Goal: Complete application form

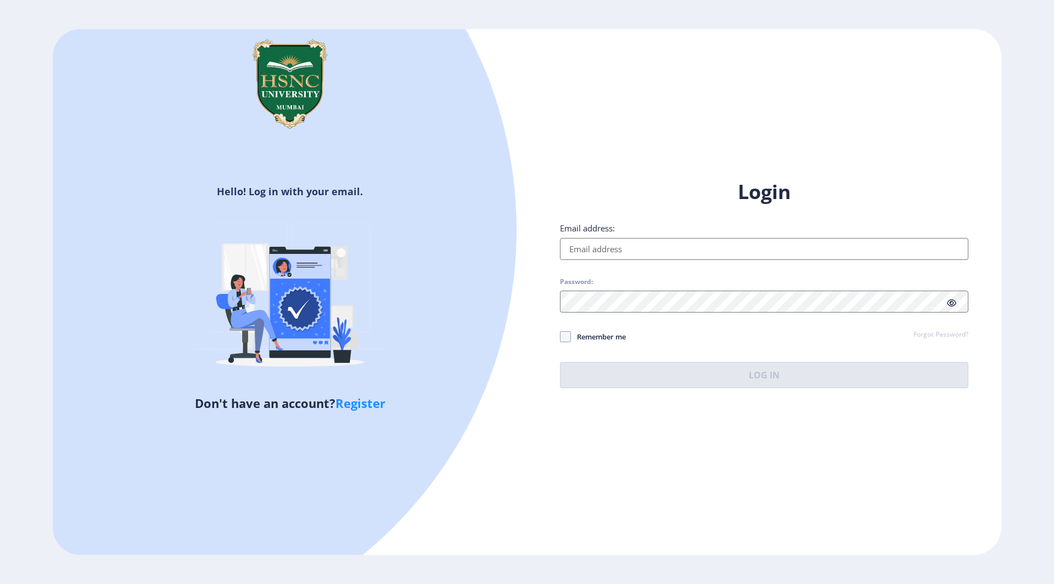
click at [638, 249] on input "Email address:" at bounding box center [764, 249] width 408 height 22
type input "[EMAIL_ADDRESS][DOMAIN_NAME]"
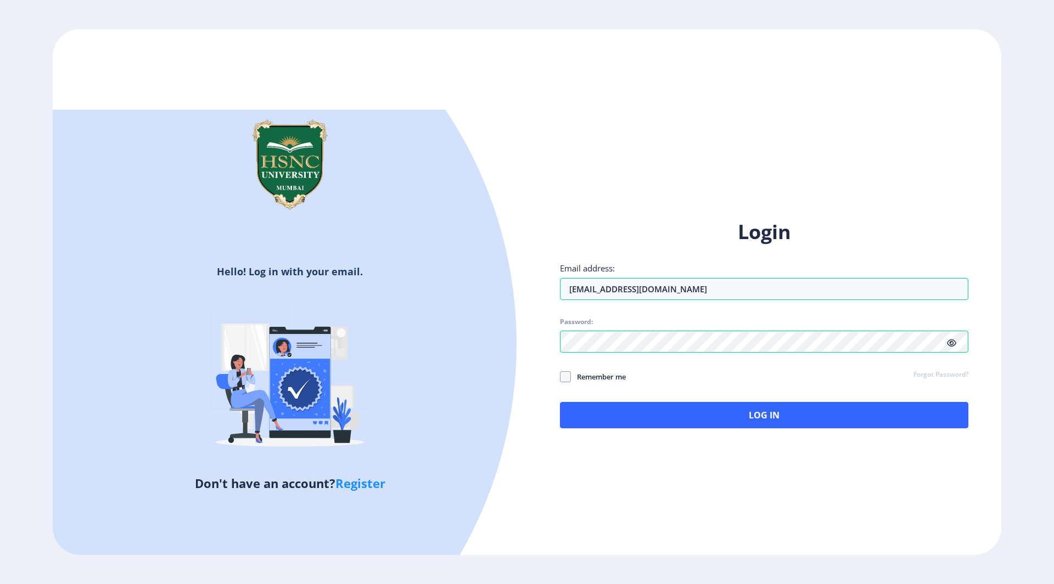
click at [571, 380] on span "Remember me" at bounding box center [598, 376] width 55 height 13
click at [560, 377] on input "Remember me" at bounding box center [560, 376] width 1 height 1
checkbox input "true"
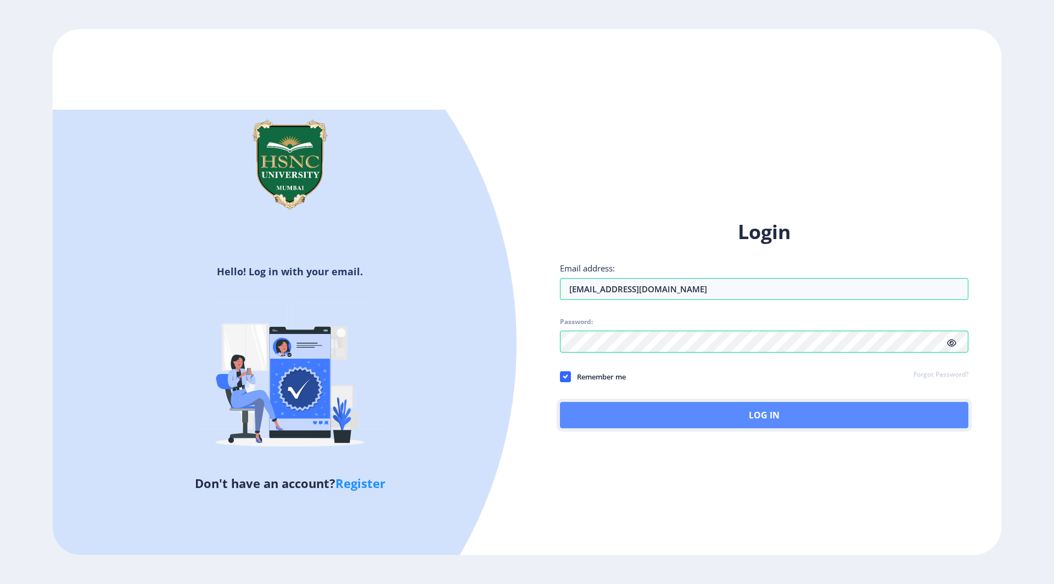
click at [583, 417] on button "Log In" at bounding box center [764, 415] width 408 height 26
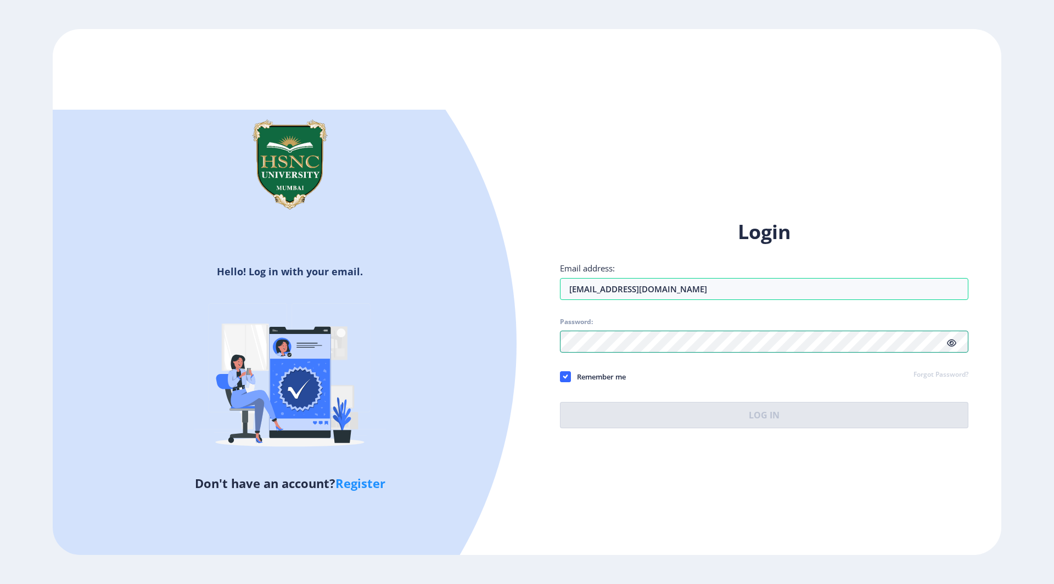
click at [951, 342] on div at bounding box center [764, 342] width 408 height 22
click at [951, 342] on div "Login Email address: [EMAIL_ADDRESS][DOMAIN_NAME] Password: Remember me Forgot …" at bounding box center [764, 324] width 408 height 210
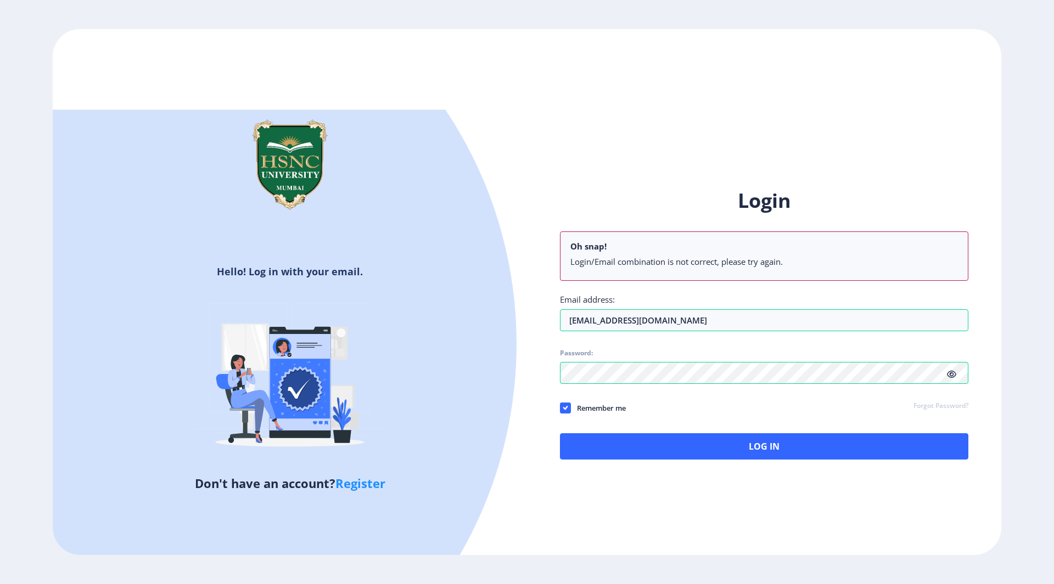
click at [947, 374] on icon at bounding box center [951, 374] width 9 height 8
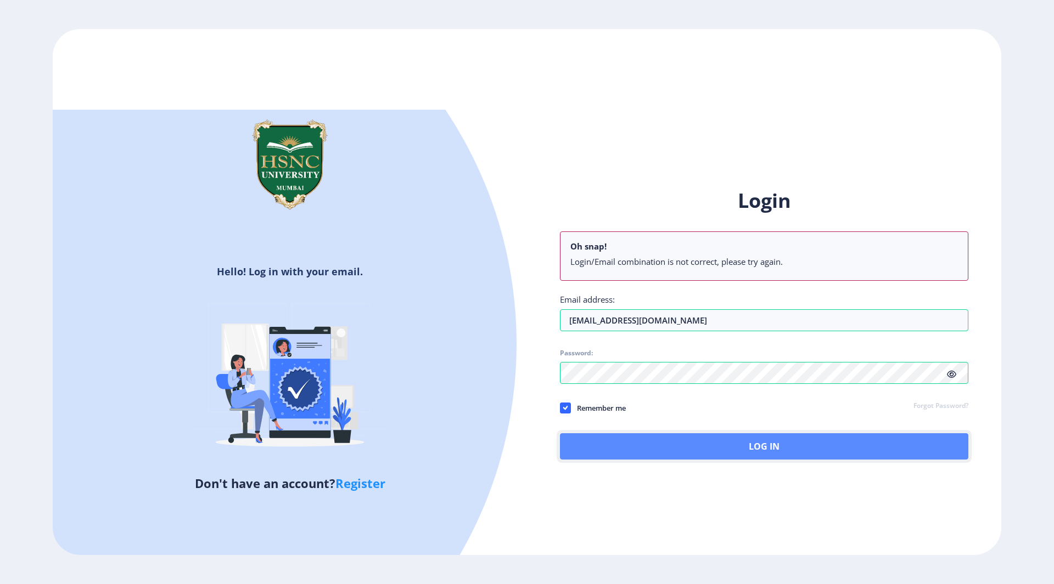
click at [792, 444] on button "Log In" at bounding box center [764, 446] width 408 height 26
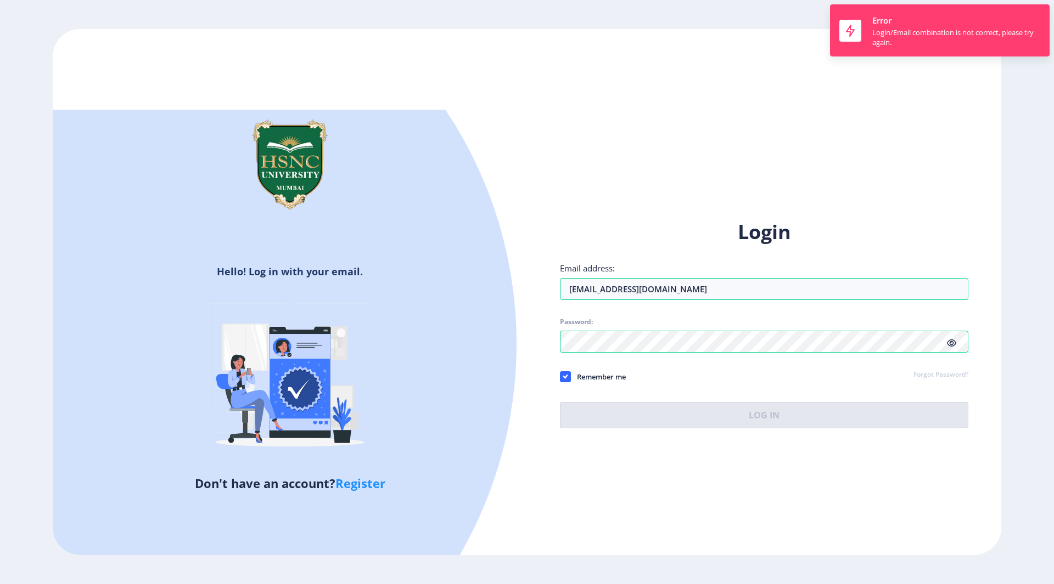
click at [953, 371] on link "Forgot Password?" at bounding box center [940, 375] width 55 height 10
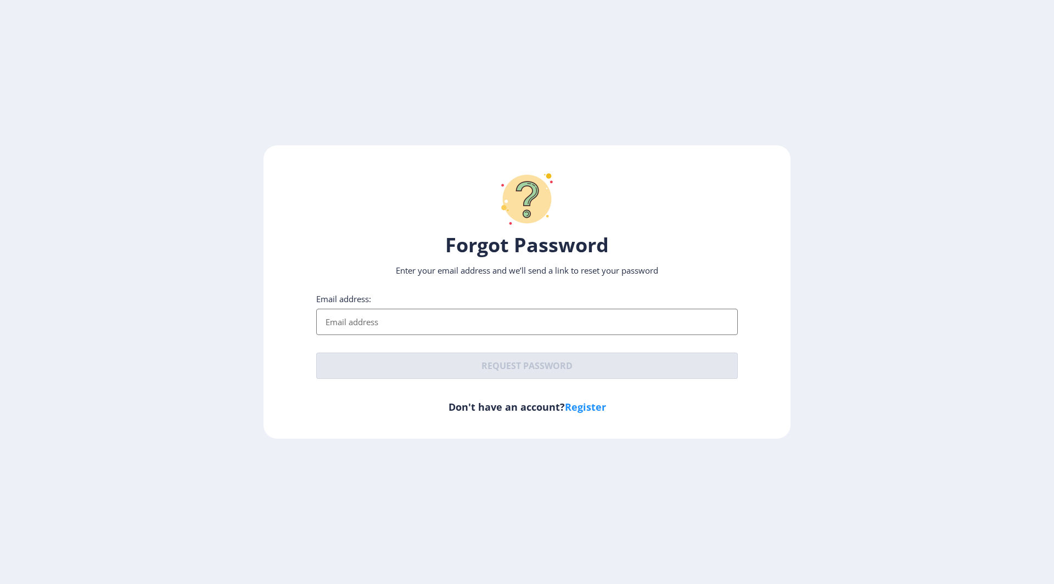
click at [527, 318] on input "Email address:" at bounding box center [526, 322] width 421 height 26
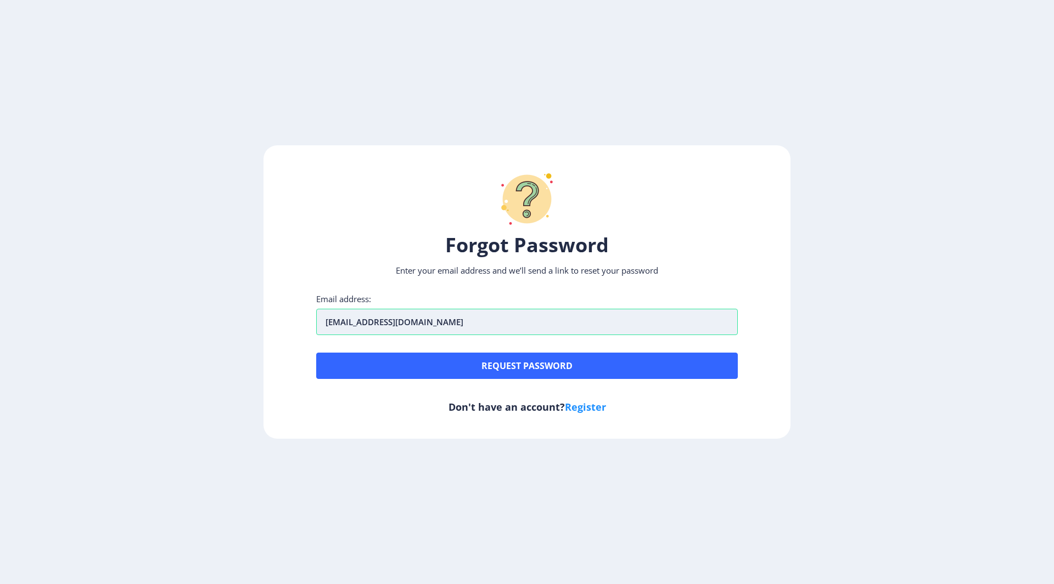
click at [332, 327] on input "[EMAIL_ADDRESS][DOMAIN_NAME]" at bounding box center [526, 322] width 421 height 26
click at [388, 320] on input "[EMAIL_ADDRESS][DOMAIN_NAME]" at bounding box center [526, 322] width 421 height 26
click at [386, 322] on input "[EMAIL_ADDRESS][DOMAIN_NAME]" at bounding box center [526, 322] width 421 height 26
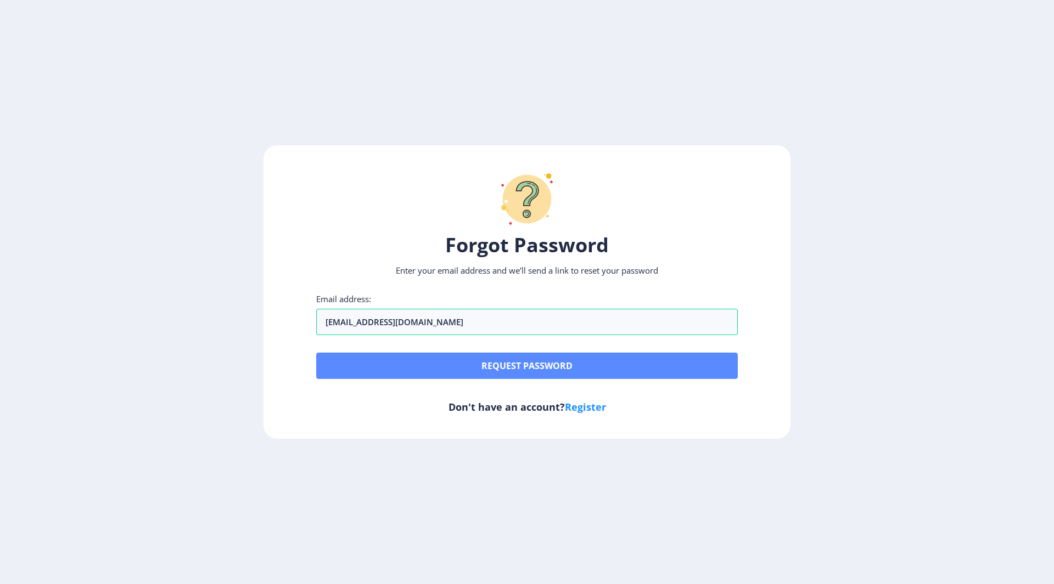
type input "[EMAIL_ADDRESS][DOMAIN_NAME]"
click at [372, 363] on button "Request password" at bounding box center [526, 366] width 421 height 26
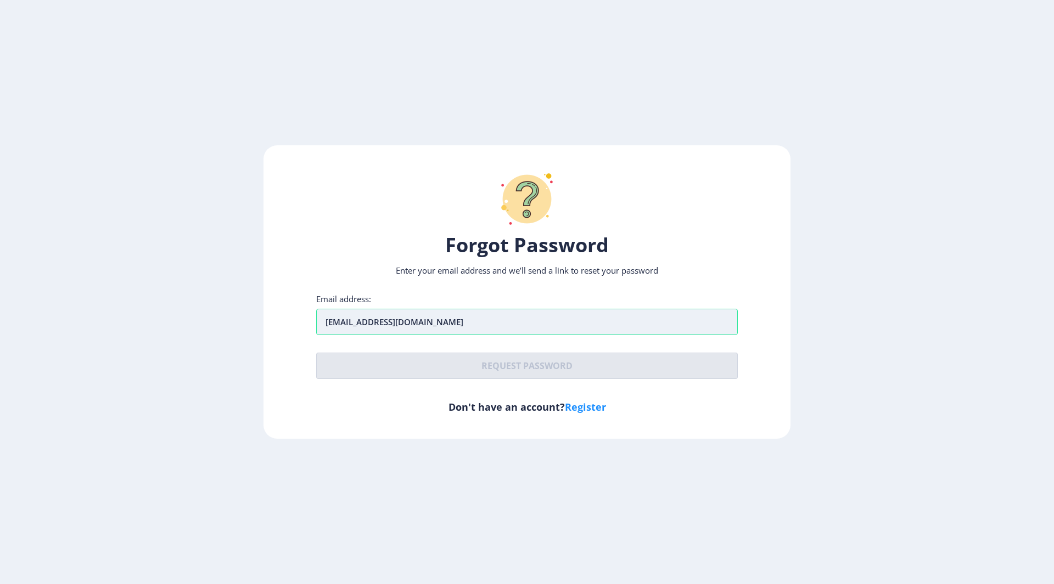
click at [444, 324] on input "[EMAIL_ADDRESS][DOMAIN_NAME]" at bounding box center [526, 322] width 421 height 26
click at [497, 319] on input "[EMAIL_ADDRESS][DOMAIN_NAME]" at bounding box center [526, 322] width 421 height 26
click at [585, 407] on link "Register" at bounding box center [585, 407] width 41 height 13
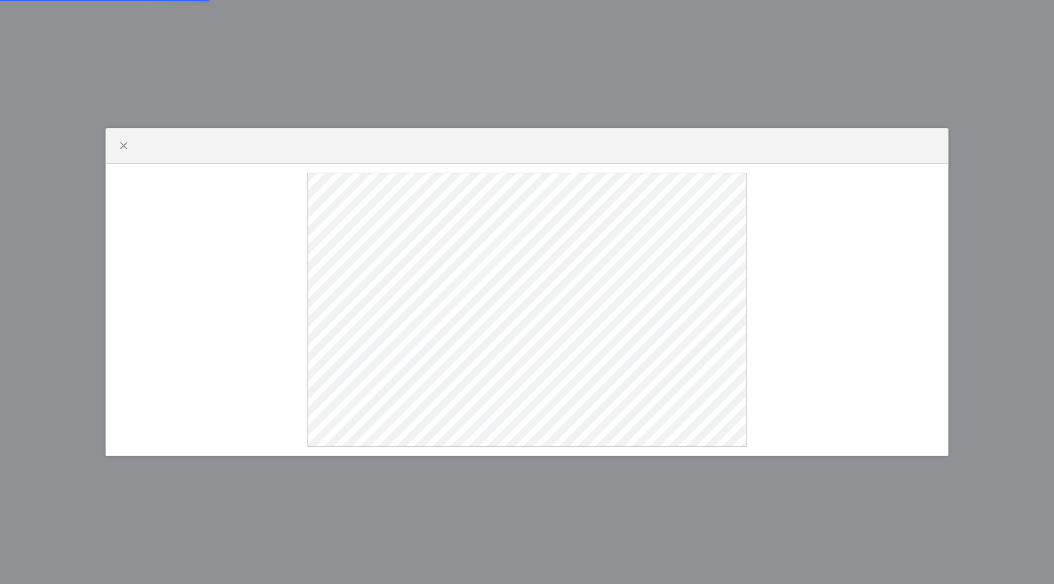
select select
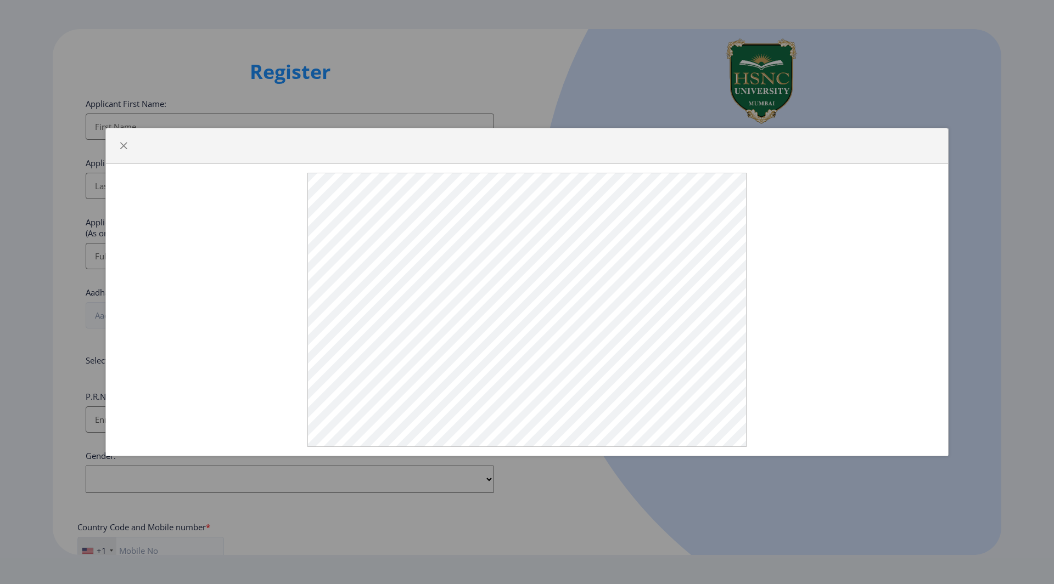
click at [707, 114] on div at bounding box center [527, 292] width 1054 height 584
click at [567, 134] on div at bounding box center [527, 146] width 842 height 36
click at [129, 143] on button "button" at bounding box center [124, 146] width 18 height 18
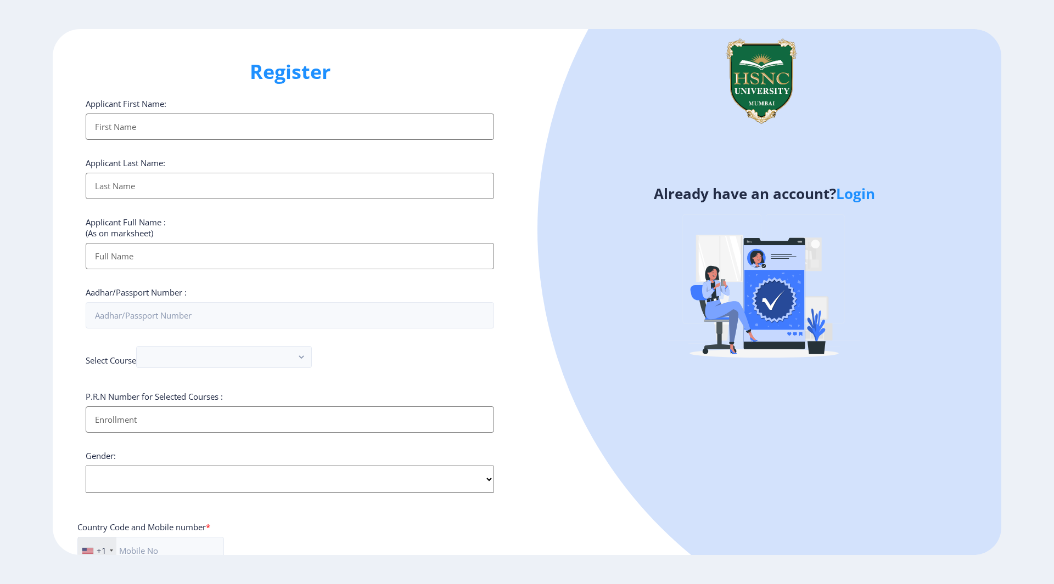
click at [169, 76] on h1 "Register" at bounding box center [290, 72] width 408 height 26
click at [134, 115] on input "Applicant First Name:" at bounding box center [290, 127] width 408 height 26
type input "[PERSON_NAME]"
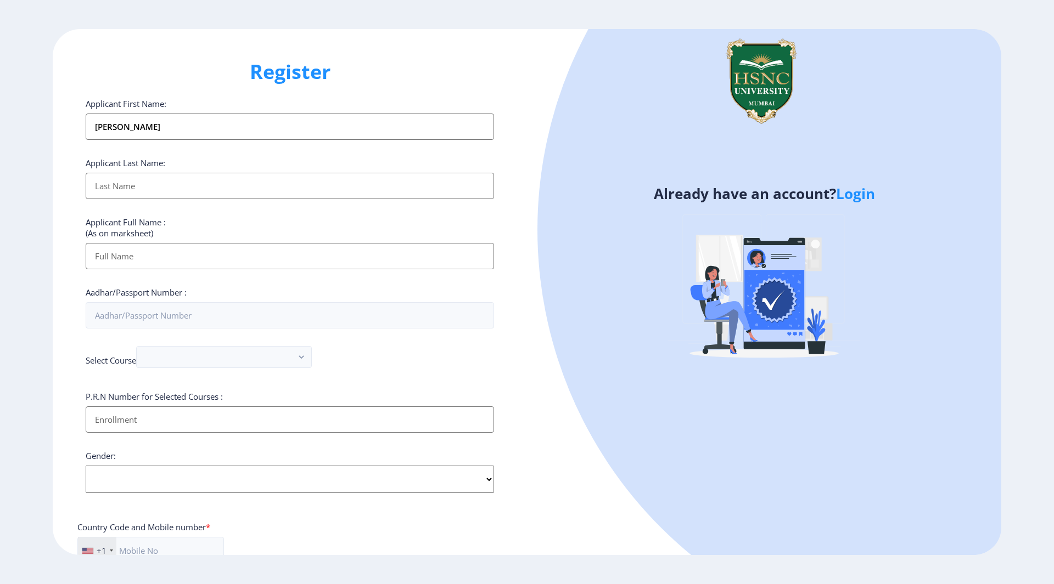
type input "Suresh"
type input "[PERSON_NAME]"
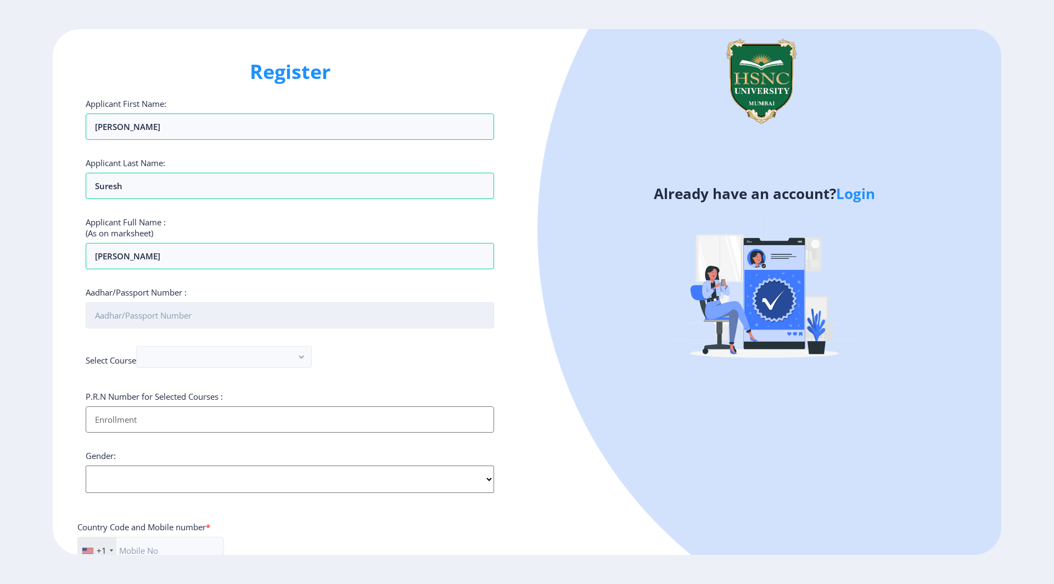
click at [154, 317] on input "Aadhar/Passport Number :" at bounding box center [290, 315] width 408 height 26
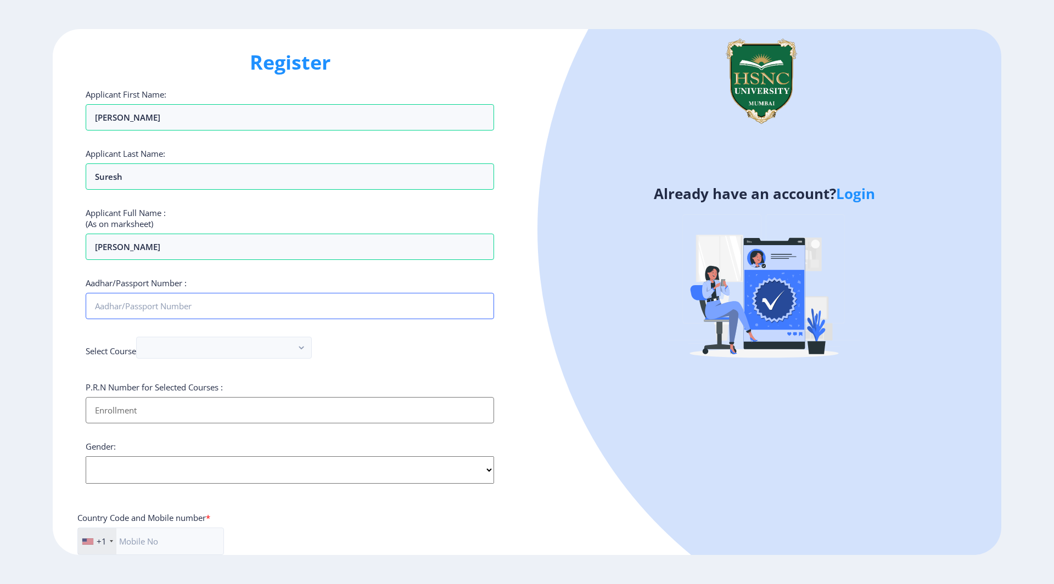
scroll to position [3, 0]
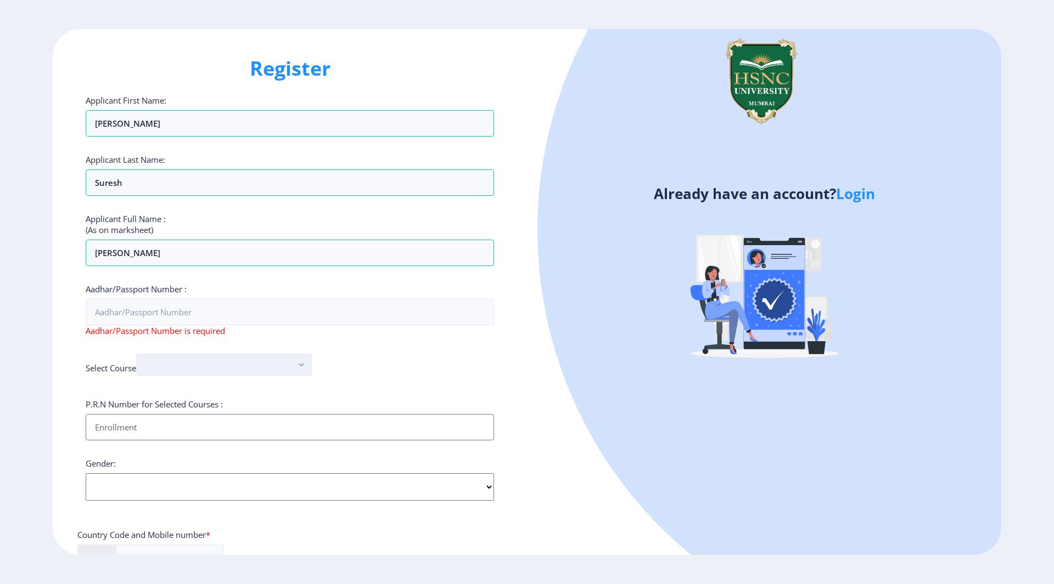
click at [155, 348] on div "Applicant First Name: [PERSON_NAME] Applicant Last Name: [PERSON_NAME] Applican…" at bounding box center [290, 423] width 408 height 657
click at [173, 313] on input "Aadhar/Passport Number :" at bounding box center [290, 312] width 408 height 26
paste input "[CREDIT_CARD_NUMBER]"
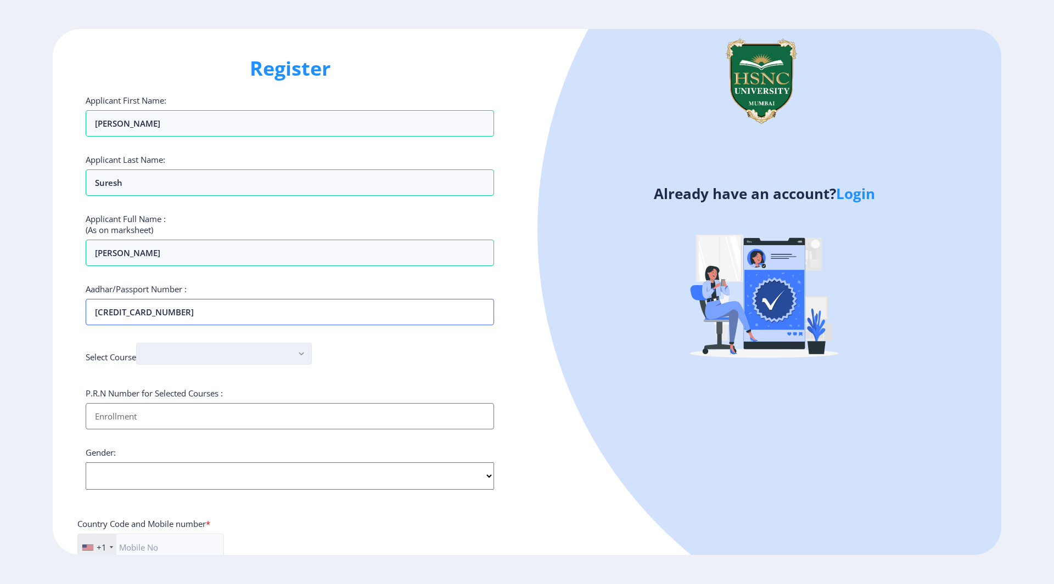
type input "[CREDIT_CARD_NUMBER]"
click at [179, 353] on button "button" at bounding box center [224, 354] width 176 height 22
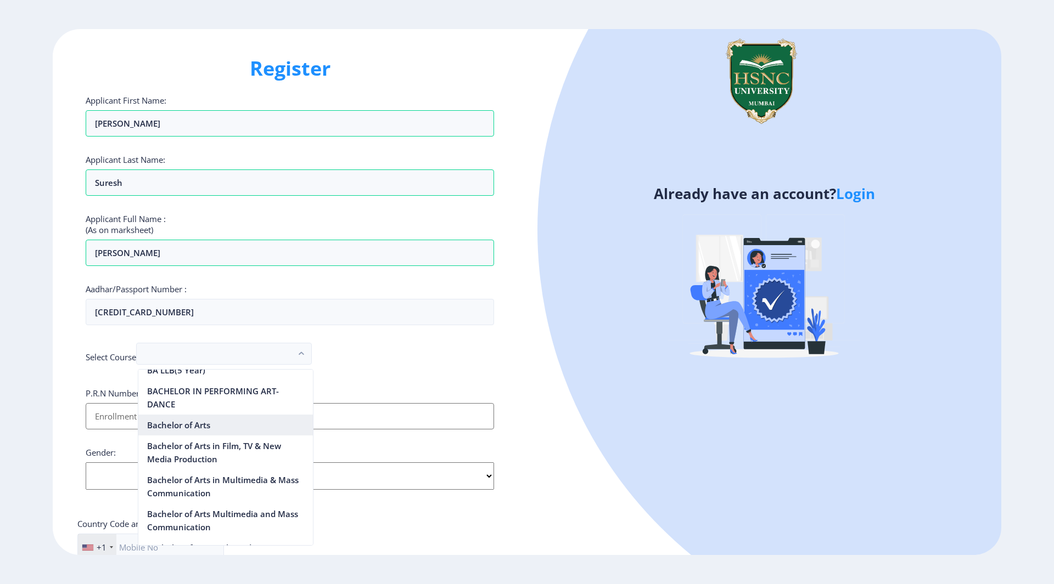
scroll to position [128, 0]
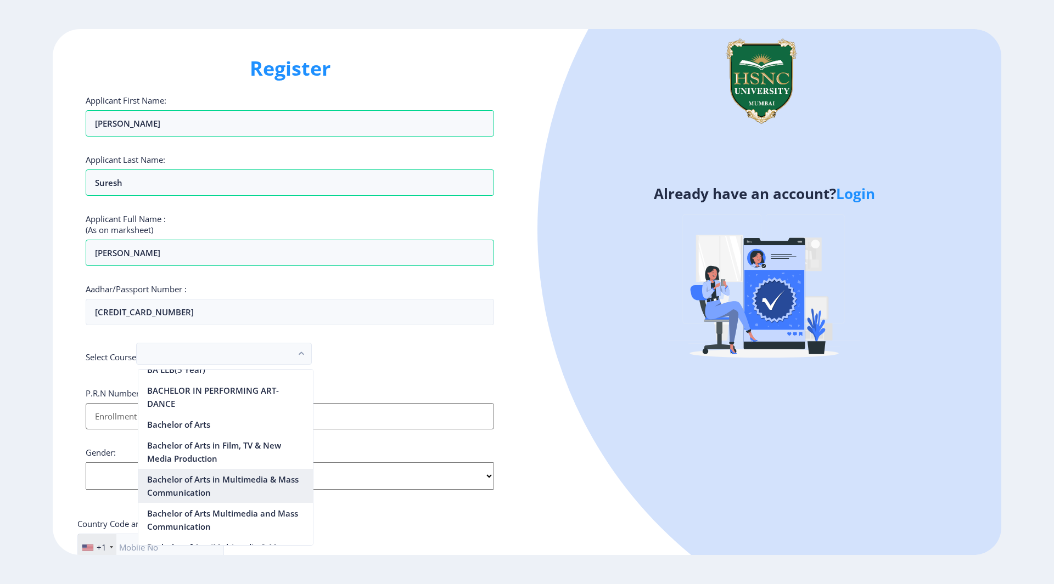
click at [210, 482] on nb-option "Bachelor of Arts in Multimedia & Mass Communication" at bounding box center [225, 486] width 174 height 34
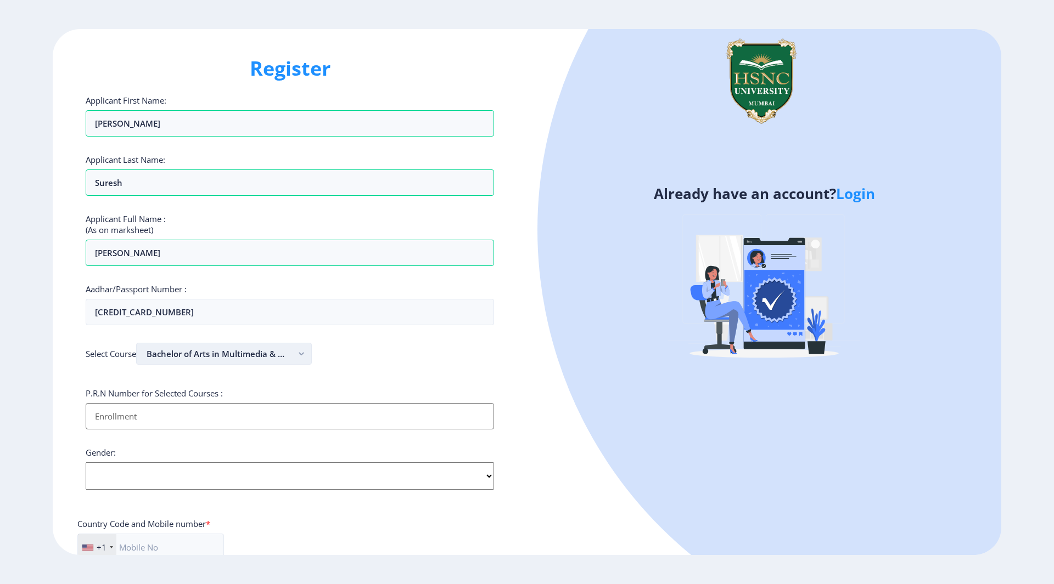
click at [256, 353] on button "Bachelor of Arts in Multimedia & Mass Communication" at bounding box center [224, 354] width 176 height 22
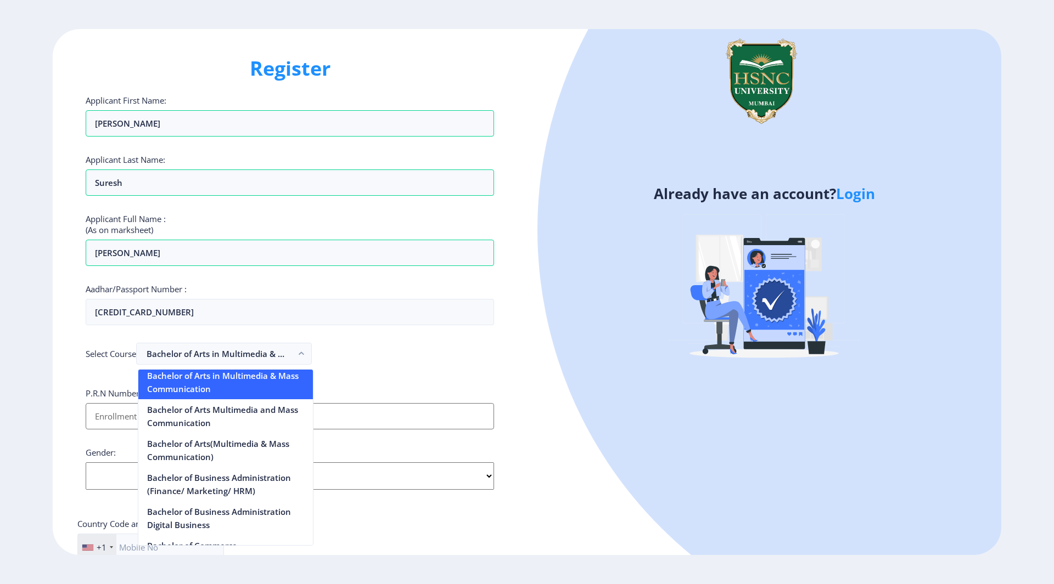
scroll to position [233, 0]
click at [191, 450] on nb-option "Bachelor of Arts(Multimedia & Mass Communication)" at bounding box center [225, 449] width 174 height 34
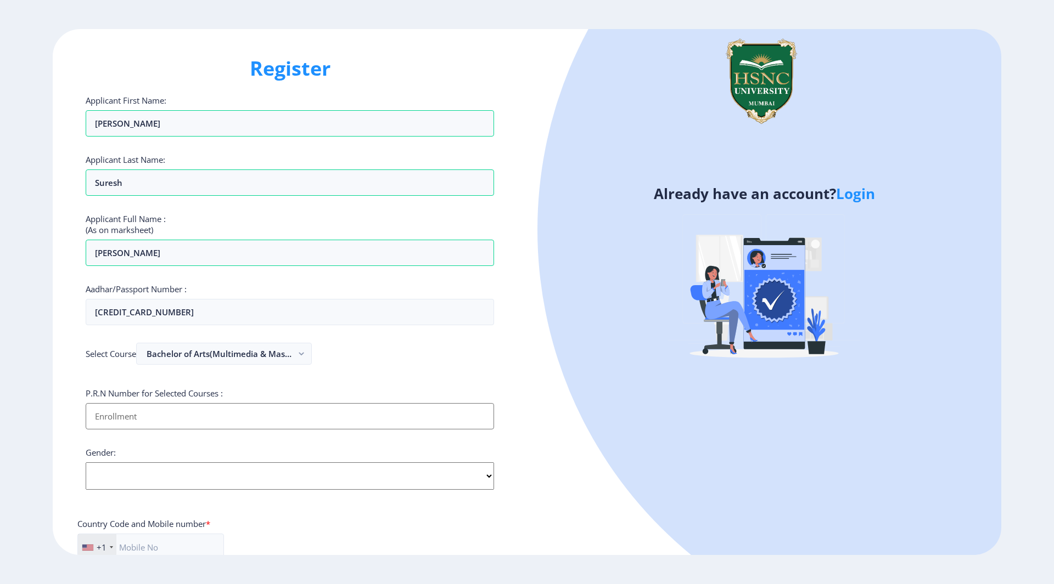
click at [194, 427] on input "Applicant First Name:" at bounding box center [290, 416] width 408 height 26
click at [97, 473] on select "Select Gender [DEMOGRAPHIC_DATA] [DEMOGRAPHIC_DATA] Other" at bounding box center [290, 476] width 408 height 27
select select "[DEMOGRAPHIC_DATA]"
click at [86, 463] on select "Select Gender [DEMOGRAPHIC_DATA] [DEMOGRAPHIC_DATA] Other" at bounding box center [290, 476] width 408 height 27
click at [192, 412] on input "Applicant First Name:" at bounding box center [290, 416] width 408 height 26
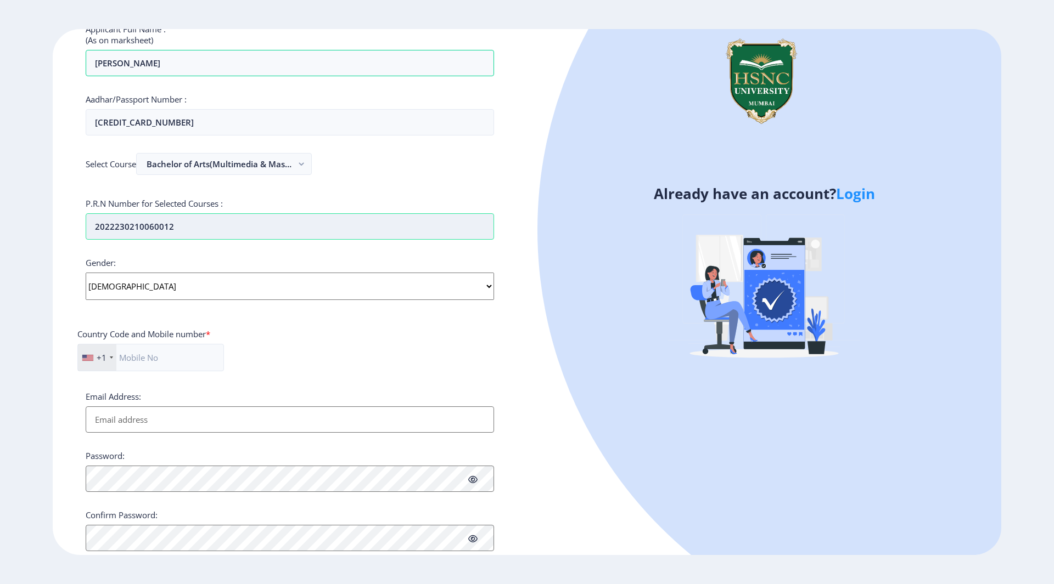
scroll to position [194, 0]
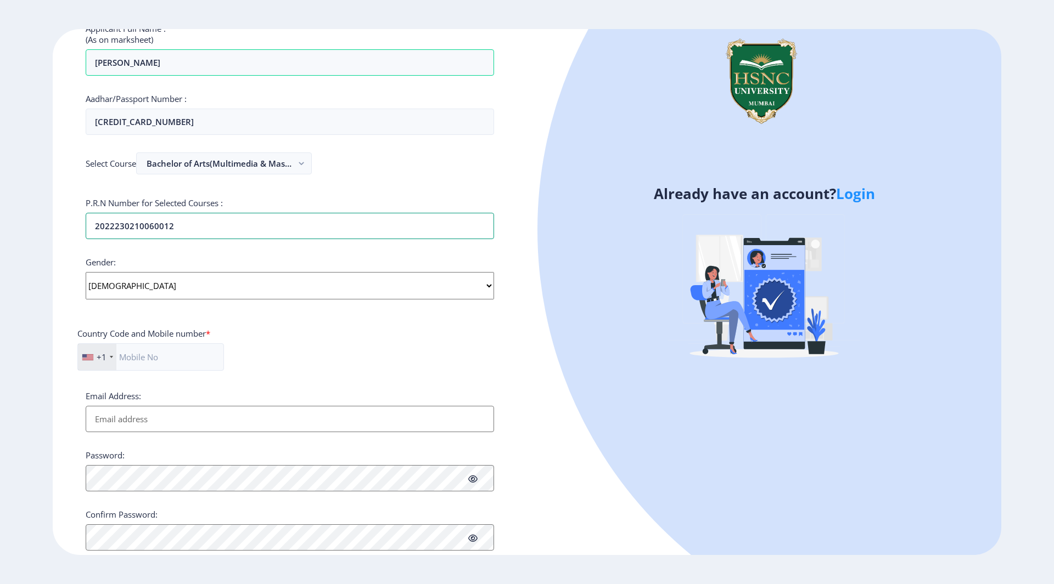
type input "2022230210060012"
click at [104, 350] on div "+1" at bounding box center [97, 357] width 38 height 26
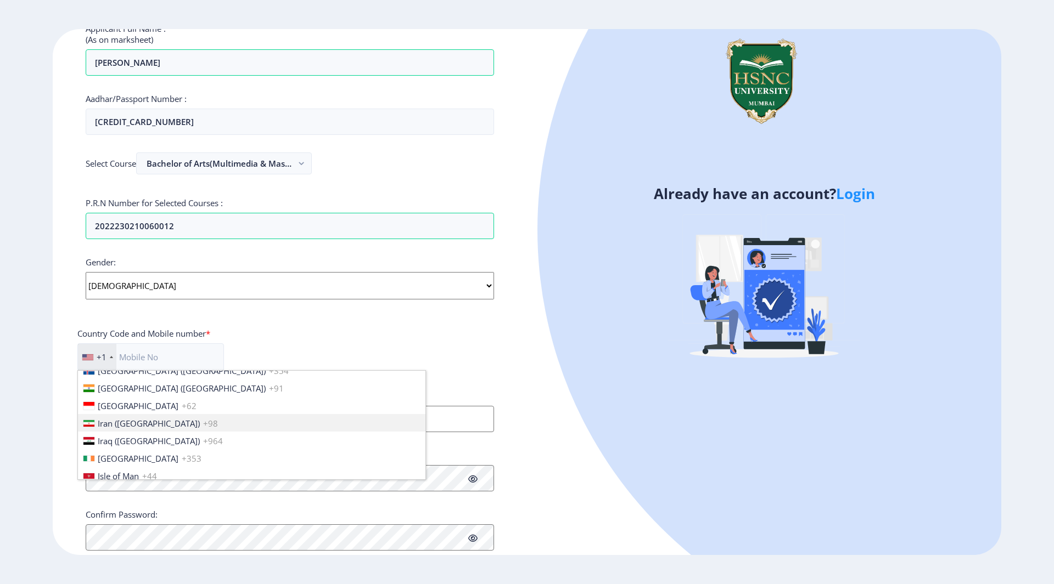
scroll to position [1742, 0]
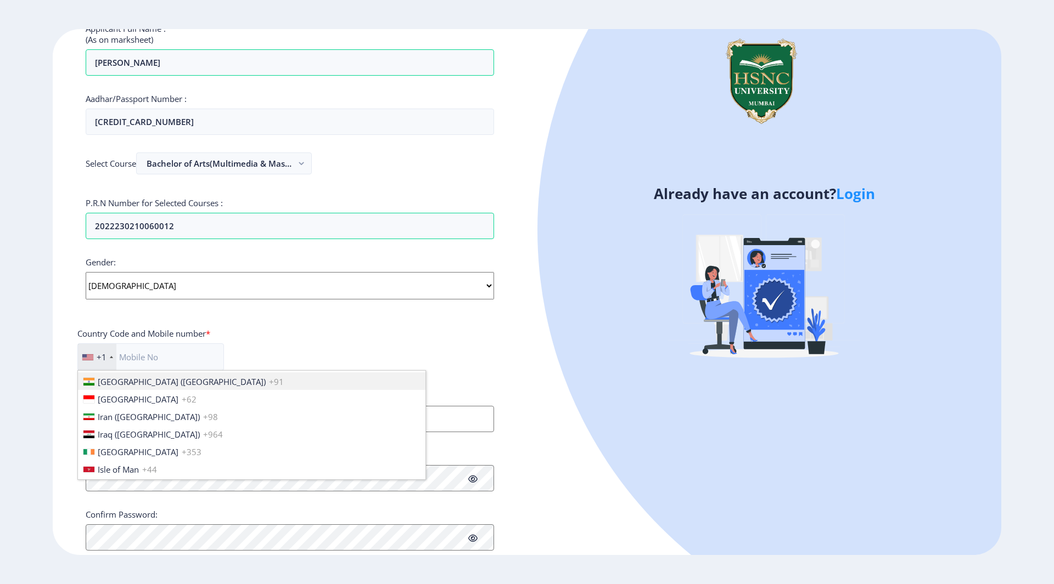
click at [137, 384] on span "[GEOGRAPHIC_DATA] ([GEOGRAPHIC_DATA])" at bounding box center [182, 381] width 168 height 11
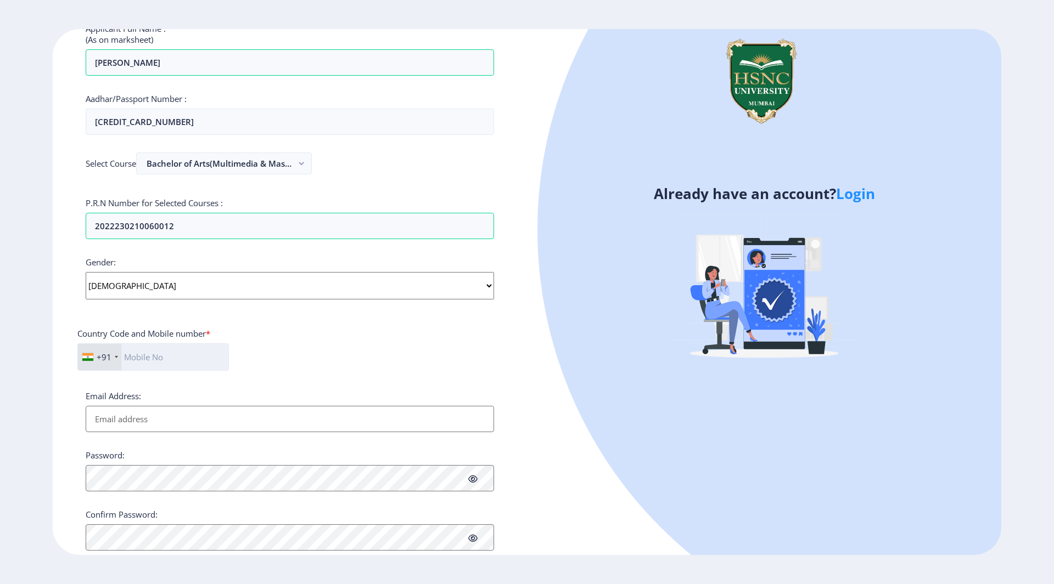
click at [163, 354] on input "text" at bounding box center [152, 356] width 151 height 27
type input "9372255917"
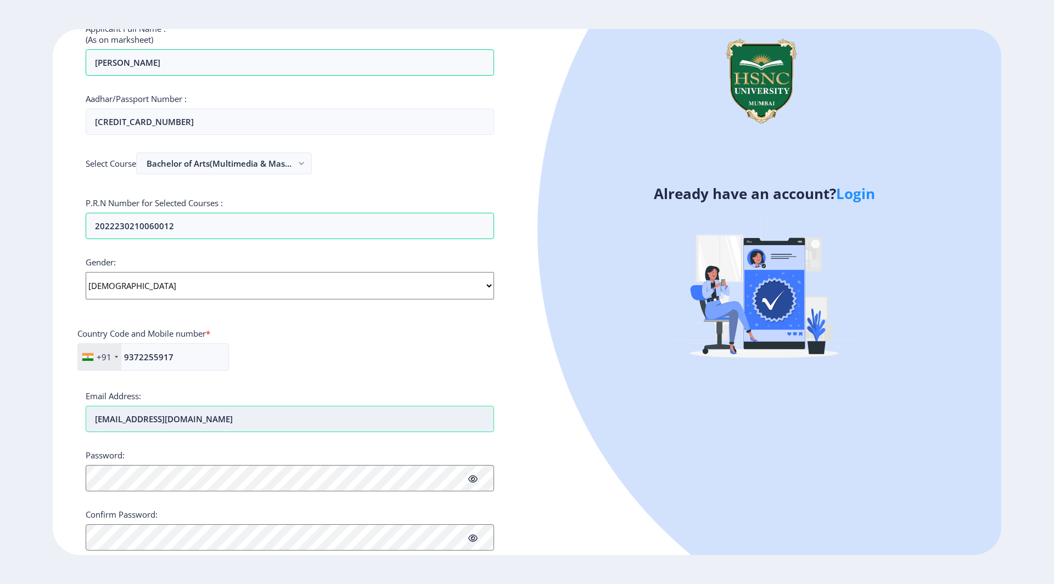
click at [157, 418] on input "[EMAIL_ADDRESS][DOMAIN_NAME]" at bounding box center [290, 419] width 408 height 26
type input "[EMAIL_ADDRESS][DOMAIN_NAME]"
click at [59, 481] on div "Register Applicant First Name: [PERSON_NAME] Applicant Last Name: [PERSON_NAME]…" at bounding box center [290, 292] width 474 height 526
click at [475, 481] on icon at bounding box center [472, 479] width 9 height 8
click at [527, 446] on div "Already have an account? Login" at bounding box center [764, 292] width 474 height 526
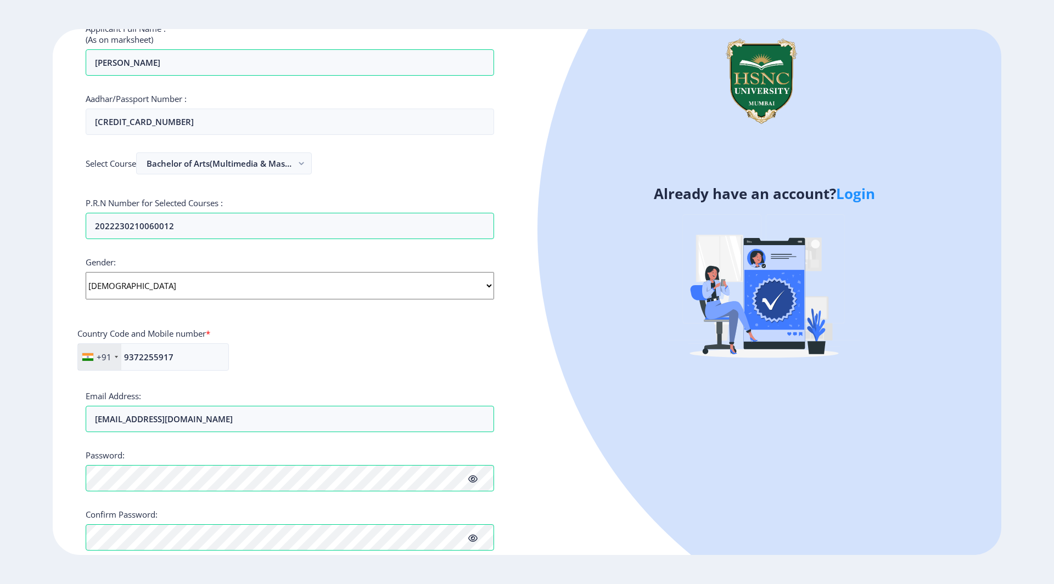
scroll to position [250, 0]
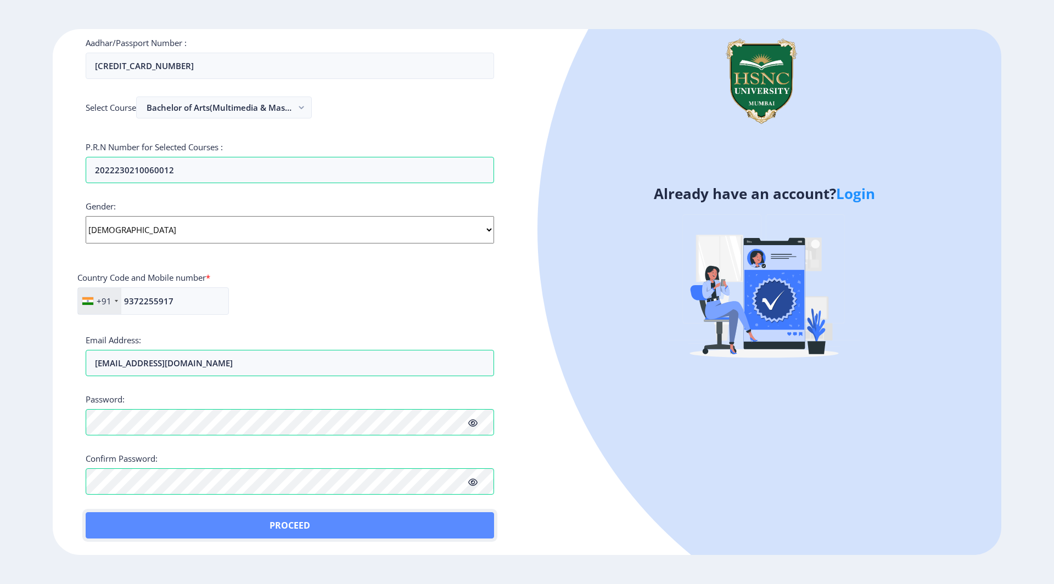
click at [381, 518] on button "Proceed" at bounding box center [290, 525] width 408 height 26
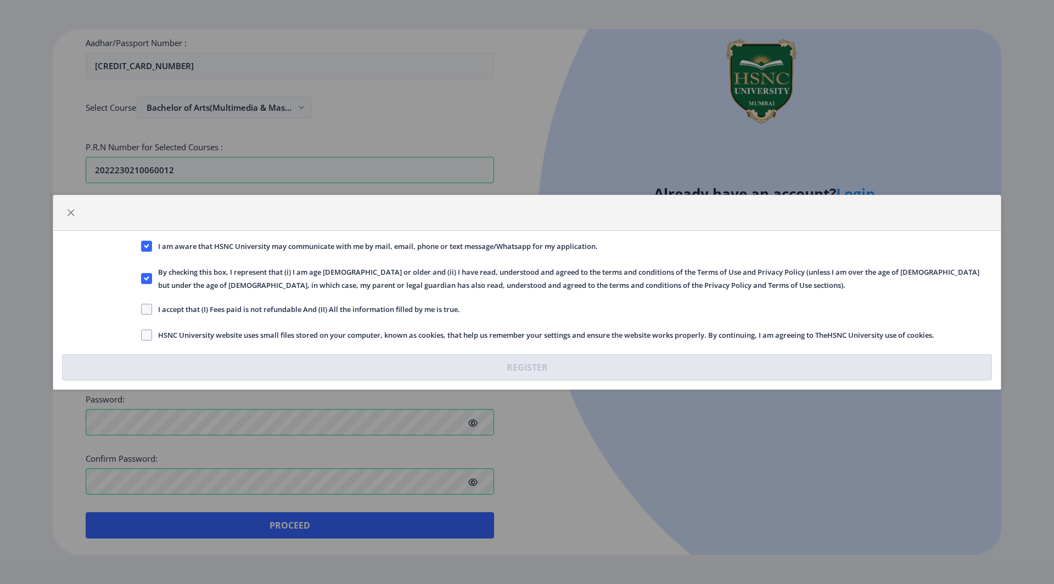
click at [227, 309] on span "I accept that (I) Fees paid is not refundable And (II) All the information fill…" at bounding box center [306, 309] width 308 height 13
click at [142, 309] on input "I accept that (I) Fees paid is not refundable And (II) All the information fill…" at bounding box center [141, 309] width 1 height 1
click at [235, 311] on span "I accept that (I) Fees paid is not refundable And (II) All the information fill…" at bounding box center [306, 309] width 308 height 13
click at [142, 309] on input "I accept that (I) Fees paid is not refundable And (II) All the information fill…" at bounding box center [141, 309] width 1 height 1
click at [235, 311] on span "I accept that (I) Fees paid is not refundable And (II) All the information fill…" at bounding box center [306, 309] width 308 height 13
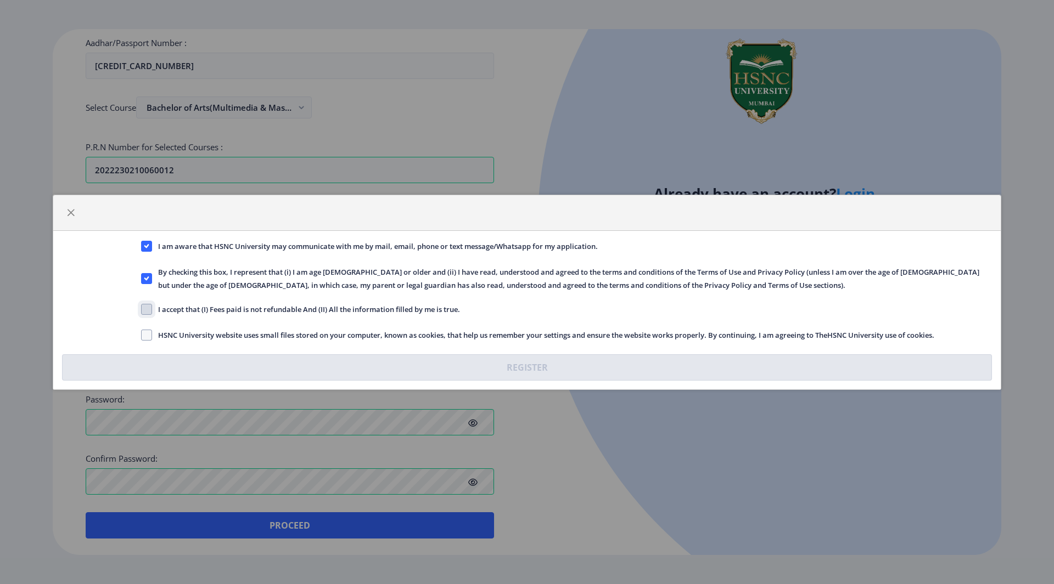
click at [142, 309] on input "I accept that (I) Fees paid is not refundable And (II) All the information fill…" at bounding box center [141, 309] width 1 height 1
checkbox input "true"
click at [229, 333] on span "HSNC University website uses small files stored on your computer, known as cook…" at bounding box center [543, 335] width 782 height 13
click at [142, 335] on input "HSNC University website uses small files stored on your computer, known as cook…" at bounding box center [141, 335] width 1 height 1
checkbox input "true"
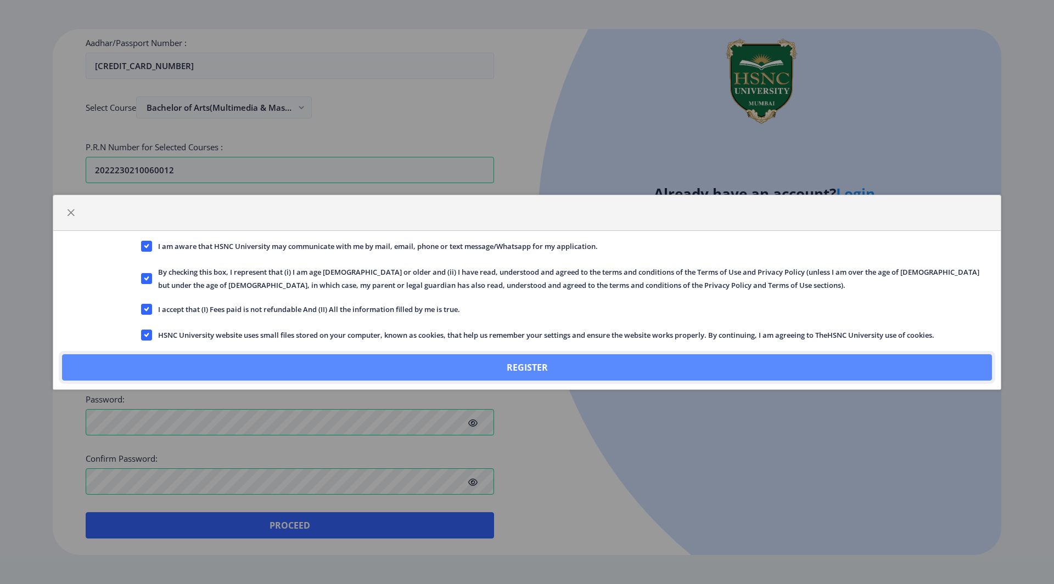
click at [250, 360] on button "Register" at bounding box center [527, 367] width 930 height 26
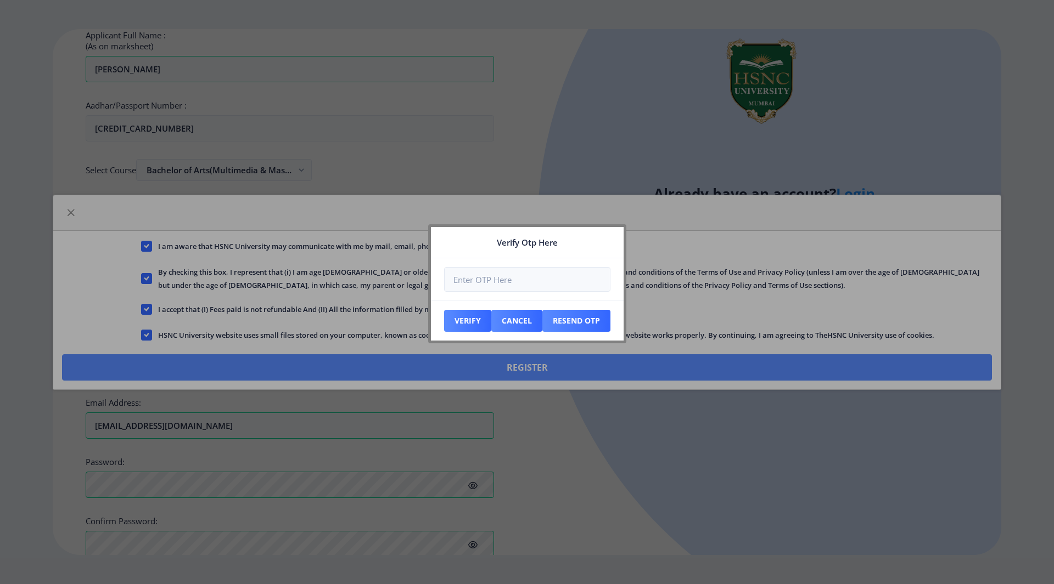
scroll to position [312, 0]
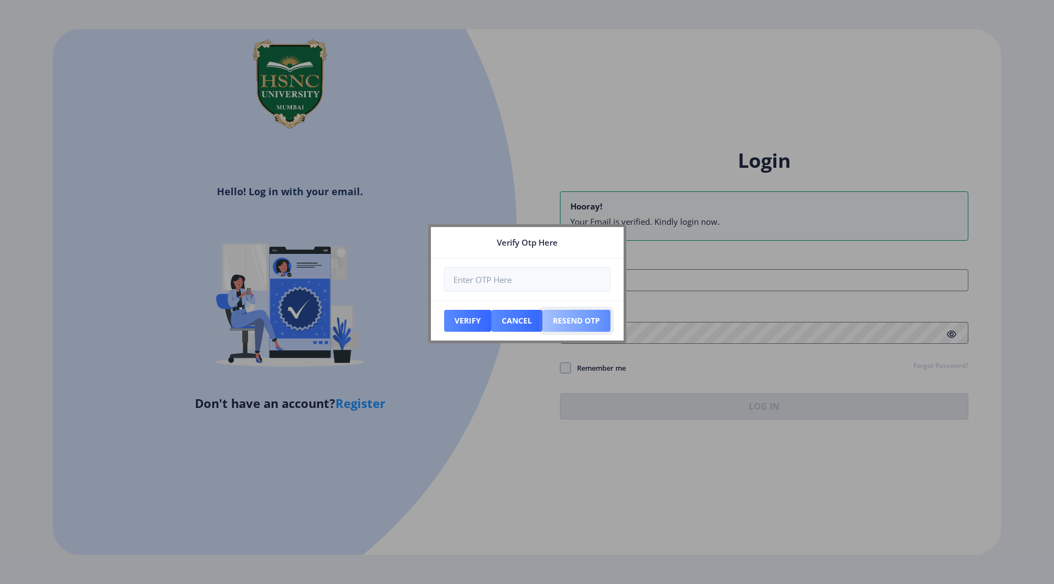
click at [491, 317] on button "Resend Otp" at bounding box center [467, 321] width 47 height 22
type input "[EMAIL_ADDRESS][DOMAIN_NAME]"
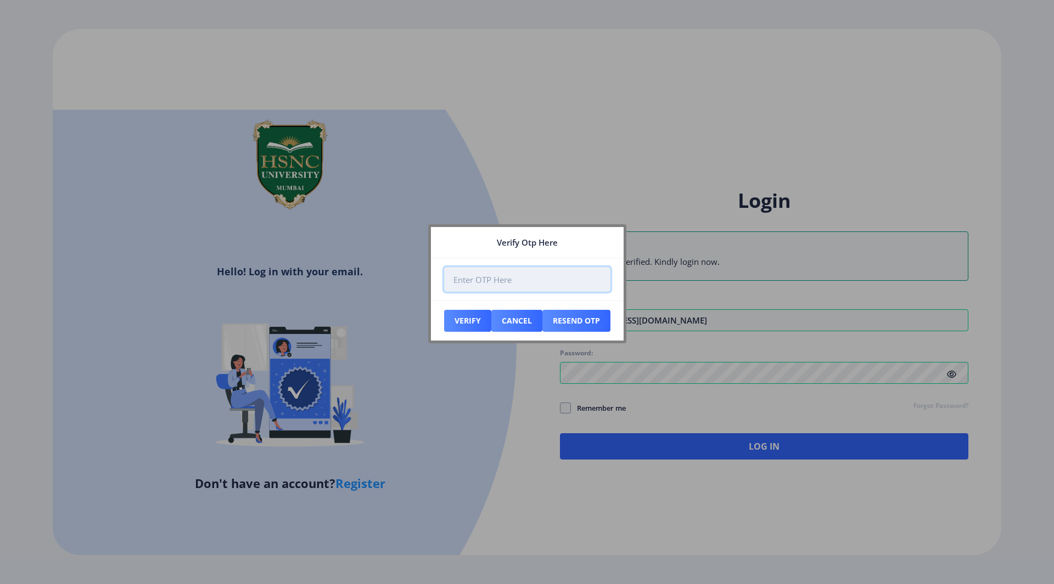
click at [480, 288] on input "number" at bounding box center [527, 279] width 166 height 25
click at [487, 155] on div at bounding box center [527, 292] width 1054 height 584
click at [505, 276] on input "number" at bounding box center [527, 279] width 166 height 25
paste input "135823"
type input "135823"
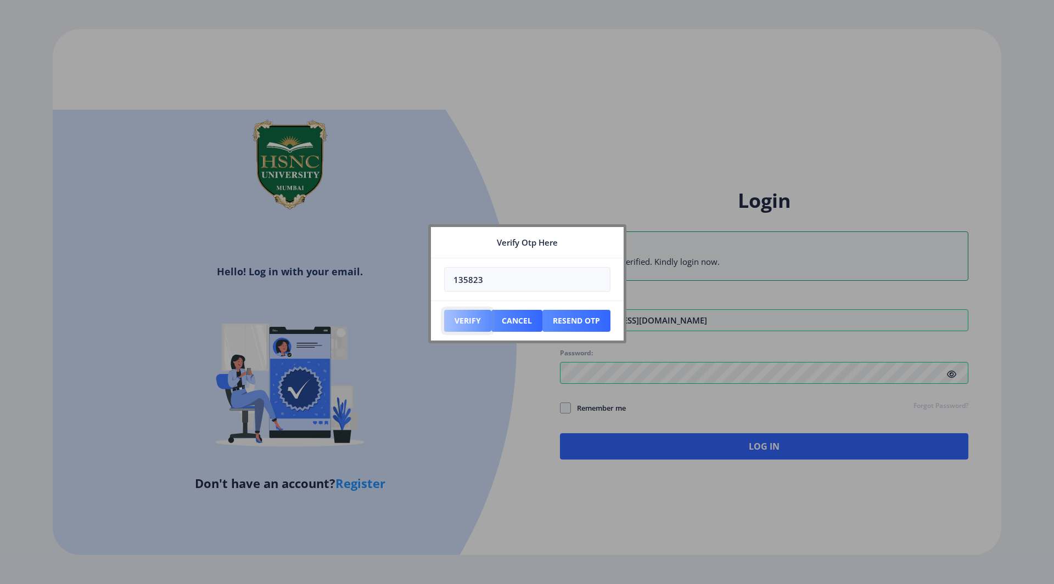
click at [477, 313] on button "Verify" at bounding box center [467, 321] width 47 height 22
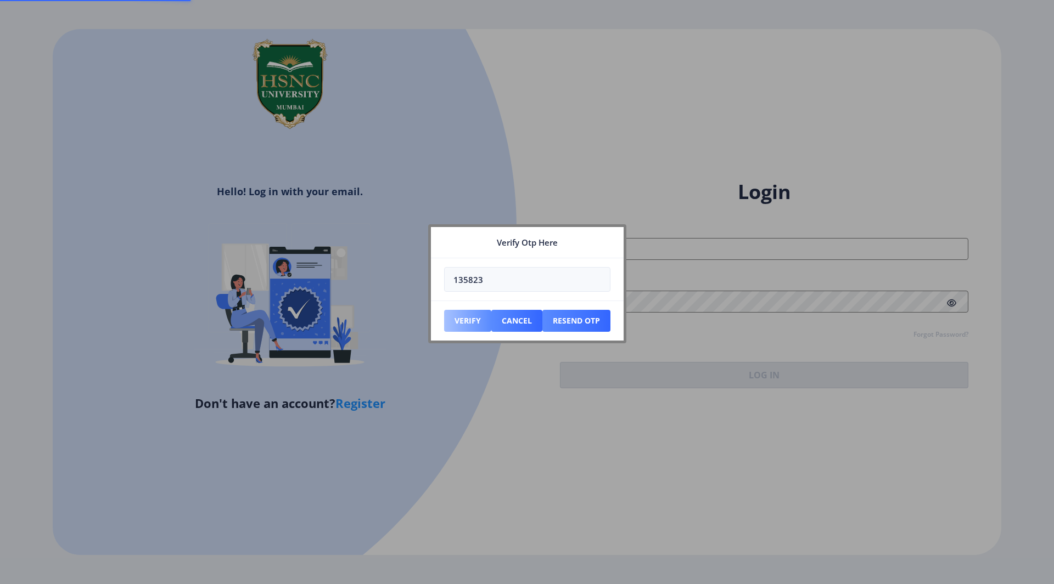
type input "[EMAIL_ADDRESS][DOMAIN_NAME]"
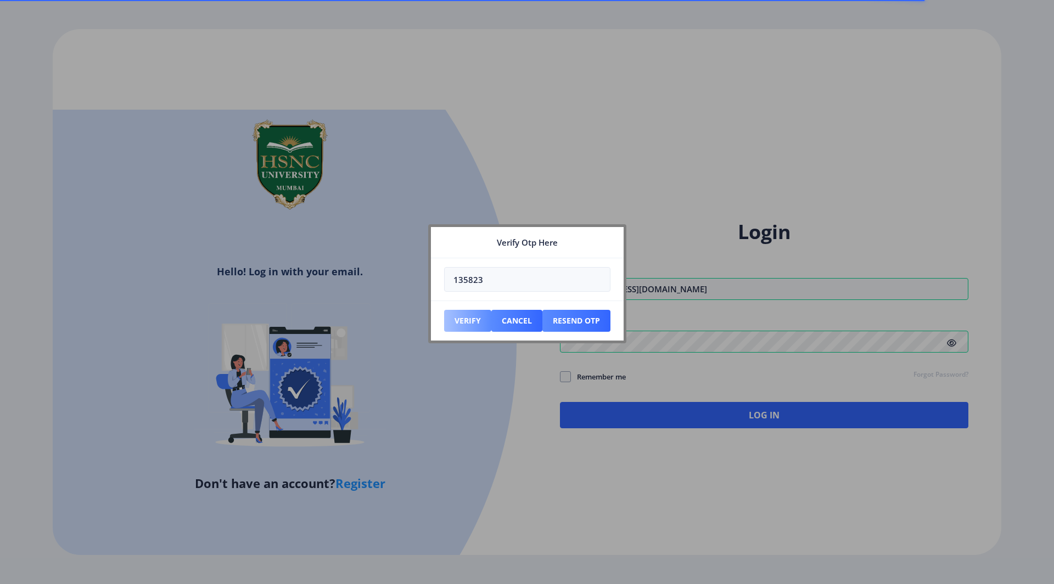
click at [477, 313] on button "Verify" at bounding box center [467, 321] width 47 height 22
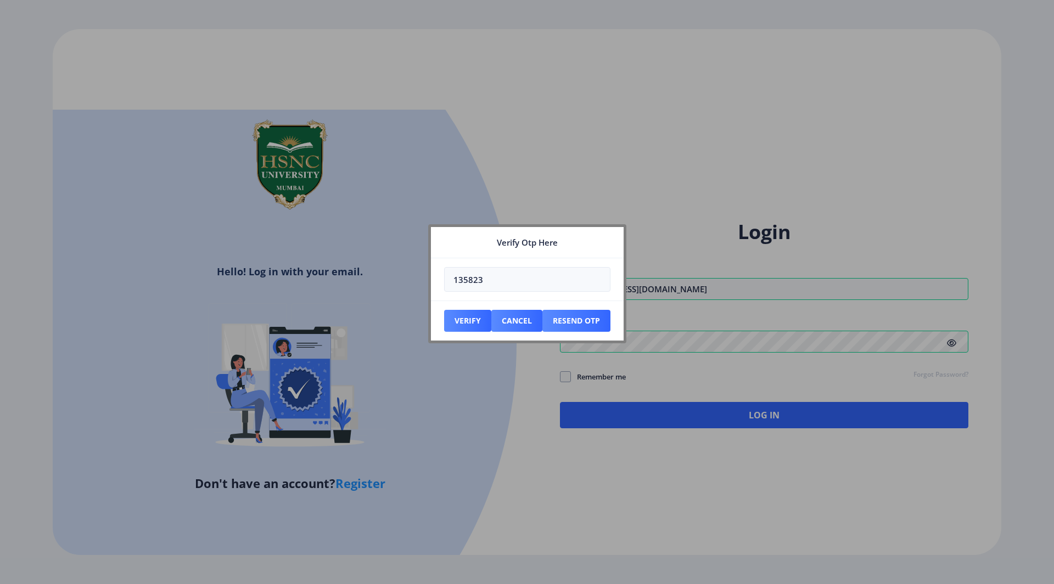
click at [543, 356] on nb-dialog-container "Verify Otp Here 135823 Verify Cancel Resend Otp" at bounding box center [527, 292] width 198 height 136
click at [517, 284] on input "135823" at bounding box center [527, 279] width 166 height 25
click at [467, 325] on button "Verify" at bounding box center [467, 321] width 47 height 22
click at [688, 321] on div at bounding box center [527, 292] width 1054 height 584
click at [495, 273] on input "135823" at bounding box center [527, 279] width 166 height 25
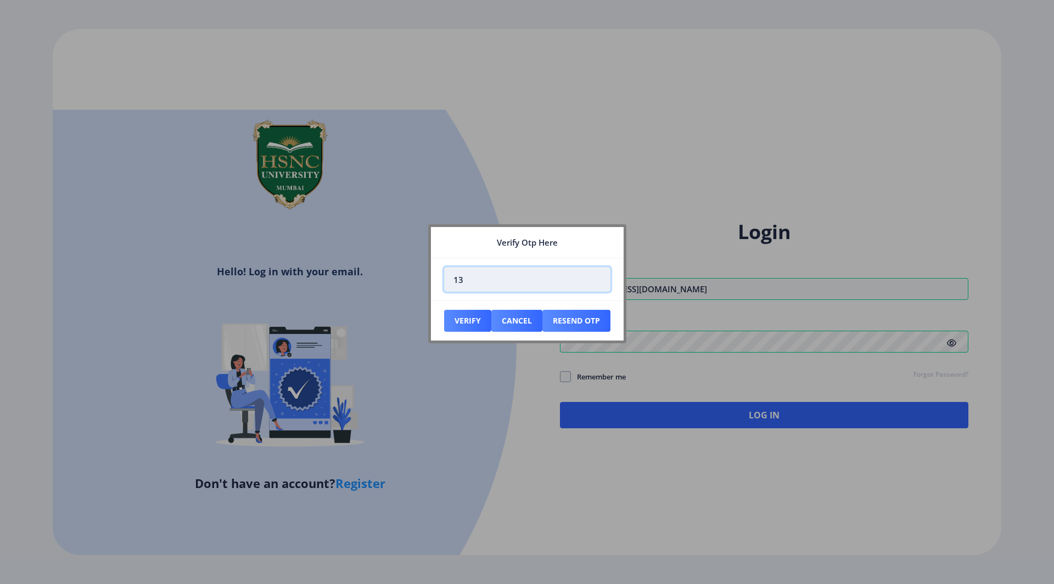
type input "1"
paste input "042289"
type input "042289"
click at [459, 317] on button "Verify" at bounding box center [467, 321] width 47 height 22
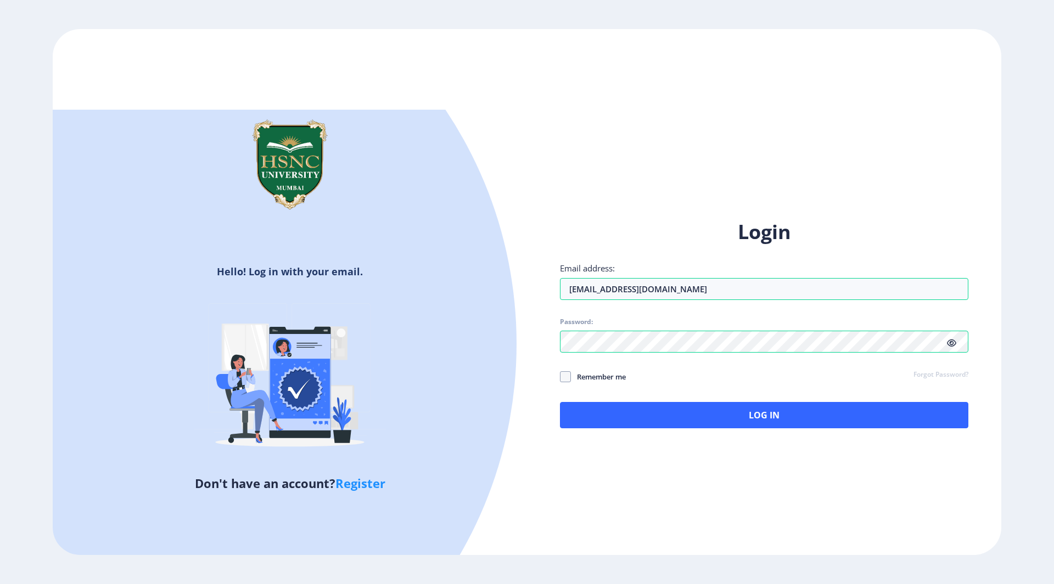
click at [572, 374] on span "Remember me" at bounding box center [598, 376] width 55 height 13
click at [560, 376] on input "Remember me" at bounding box center [560, 376] width 1 height 1
checkbox input "true"
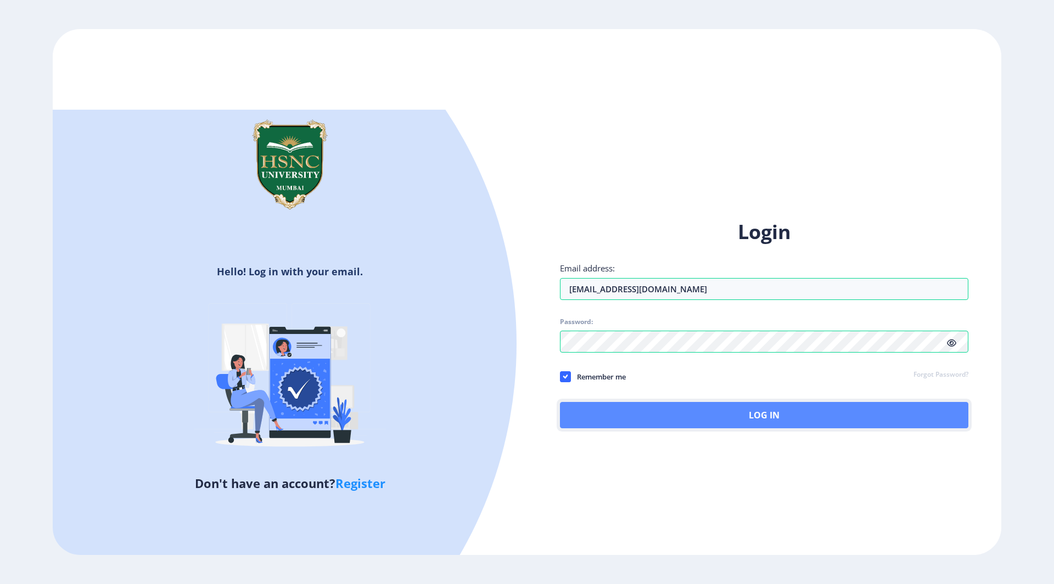
click at [589, 407] on button "Log In" at bounding box center [764, 415] width 408 height 26
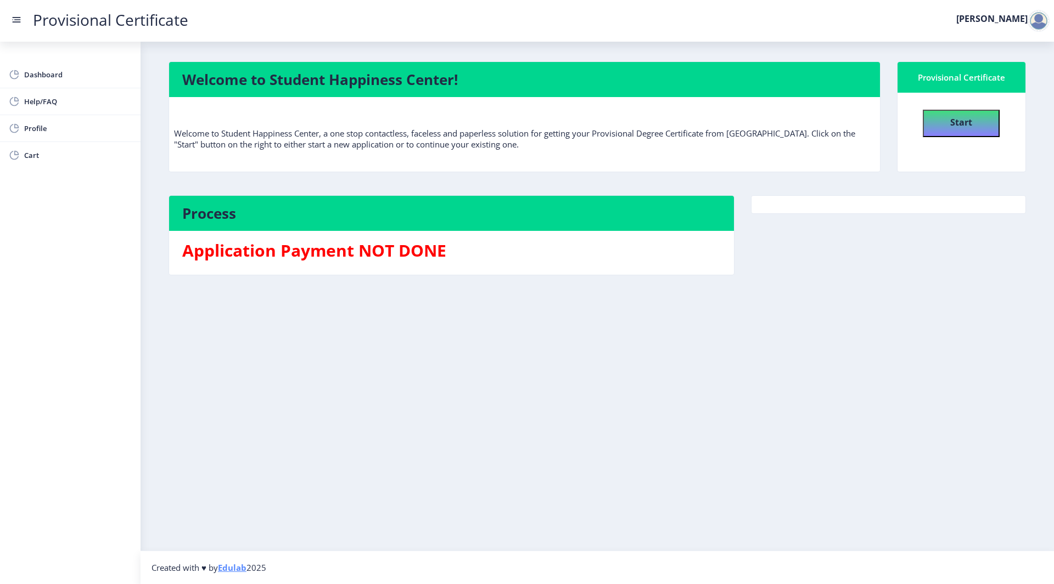
click at [318, 241] on h3 "Application Payment NOT DONE" at bounding box center [451, 251] width 538 height 22
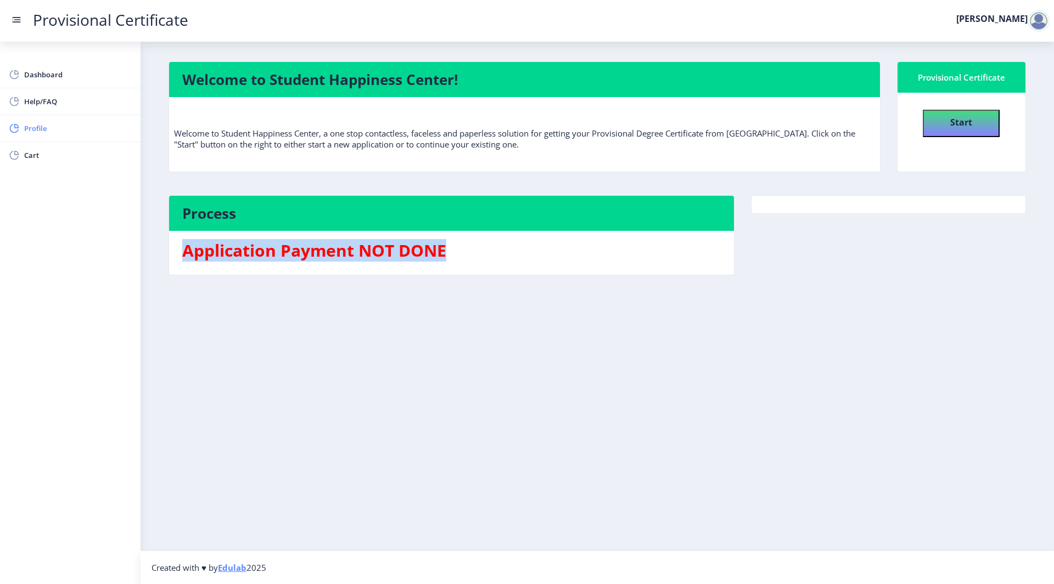
click at [60, 137] on link "Profile" at bounding box center [70, 128] width 140 height 26
select select "[DEMOGRAPHIC_DATA]"
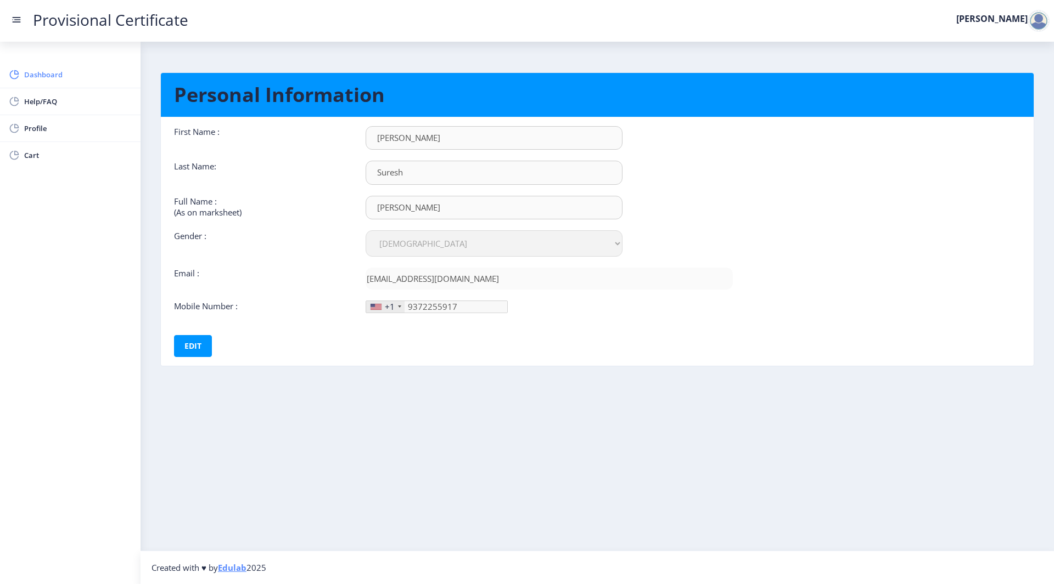
click at [82, 72] on span "Dashboard" at bounding box center [78, 74] width 108 height 13
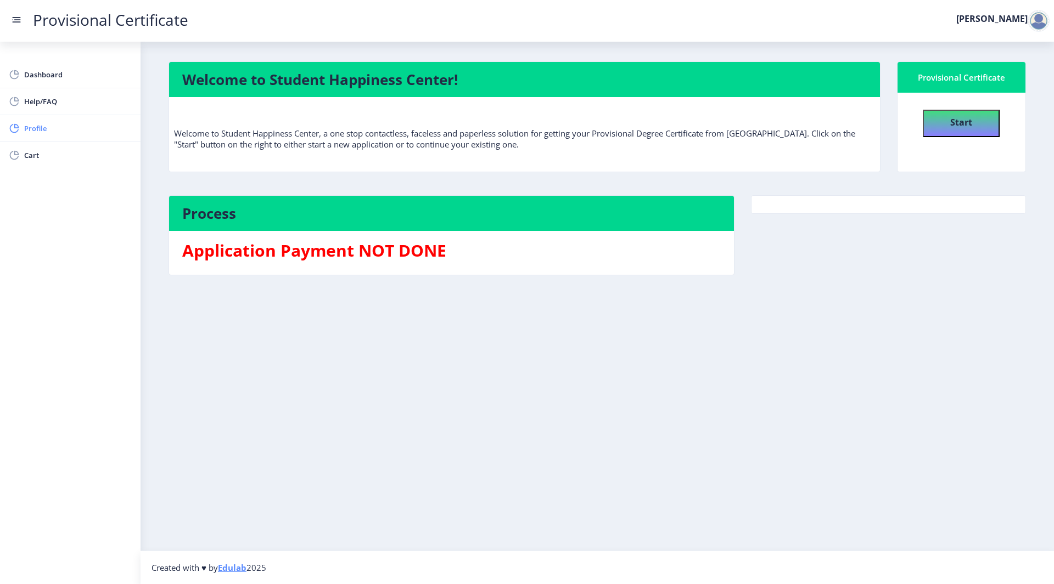
click at [53, 126] on span "Profile" at bounding box center [78, 128] width 108 height 13
select select
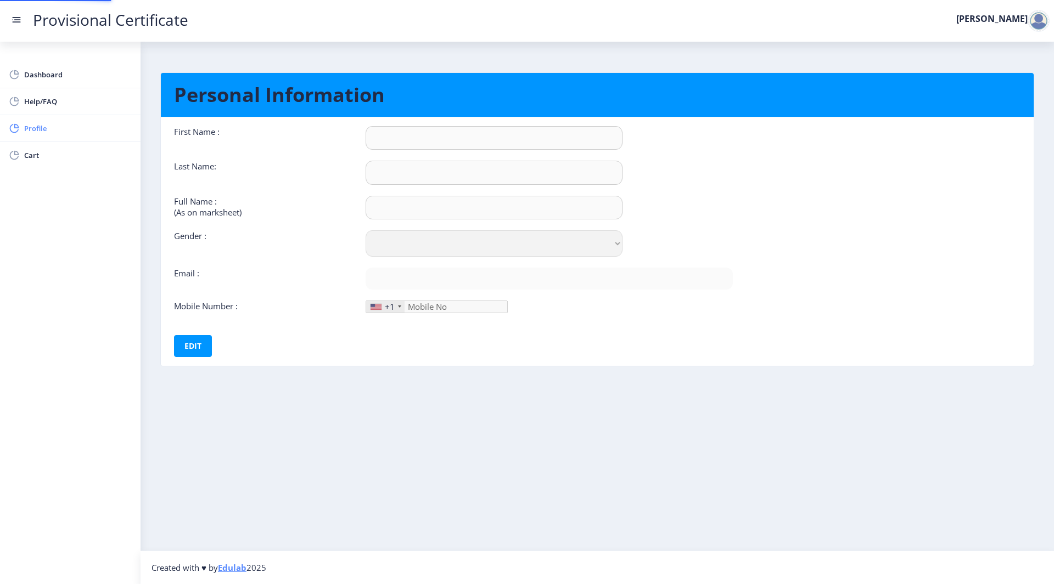
type input "[PERSON_NAME]"
type input "Suresh"
type input "[PERSON_NAME]"
select select "[DEMOGRAPHIC_DATA]"
type input "[EMAIL_ADDRESS][DOMAIN_NAME]"
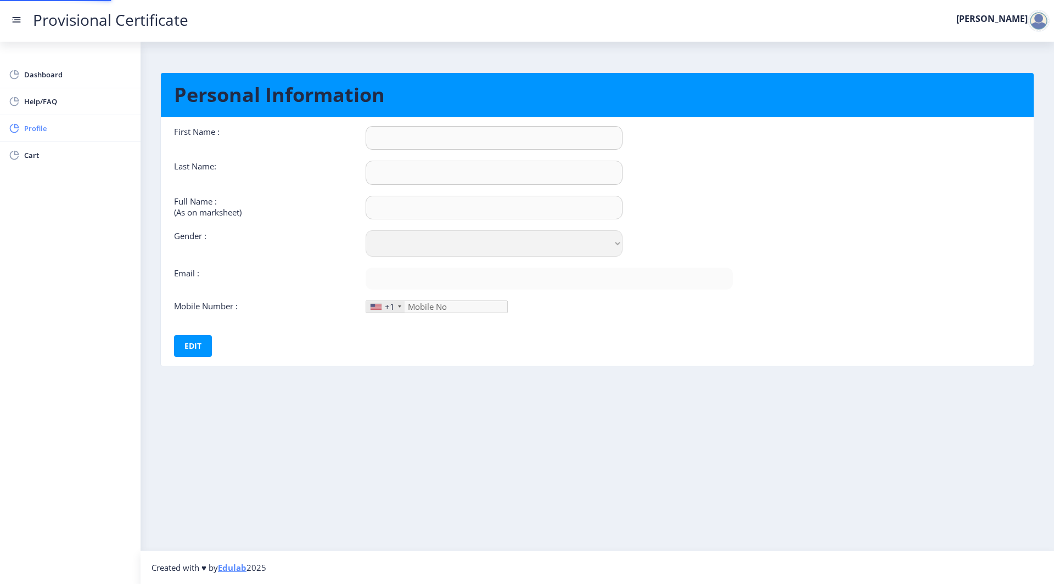
type input "9372255917"
click at [382, 304] on div "+1" at bounding box center [385, 307] width 38 height 12
click at [387, 303] on div "+1" at bounding box center [390, 306] width 10 height 11
click at [395, 306] on div "+1" at bounding box center [385, 307] width 38 height 12
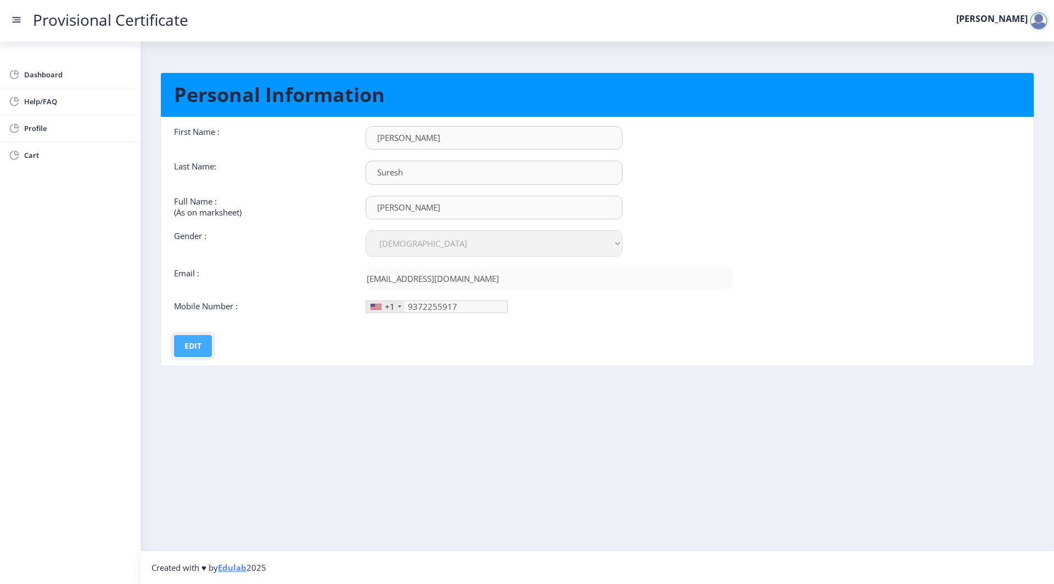
click at [192, 350] on button "Edit" at bounding box center [193, 346] width 38 height 22
click at [388, 311] on div "+1" at bounding box center [390, 306] width 10 height 11
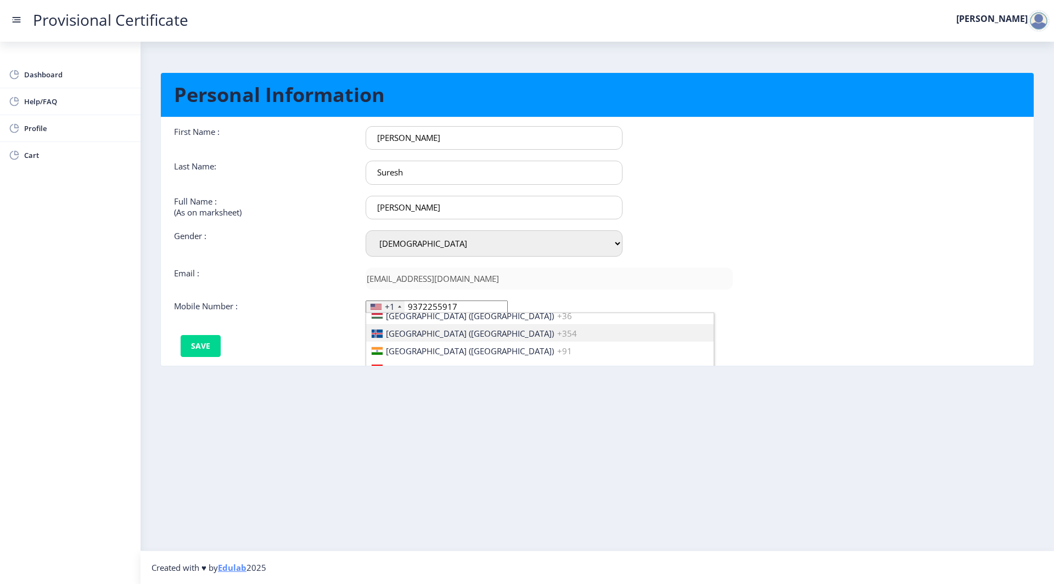
scroll to position [1714, 0]
click at [400, 356] on span "[GEOGRAPHIC_DATA] ([GEOGRAPHIC_DATA])" at bounding box center [470, 351] width 168 height 11
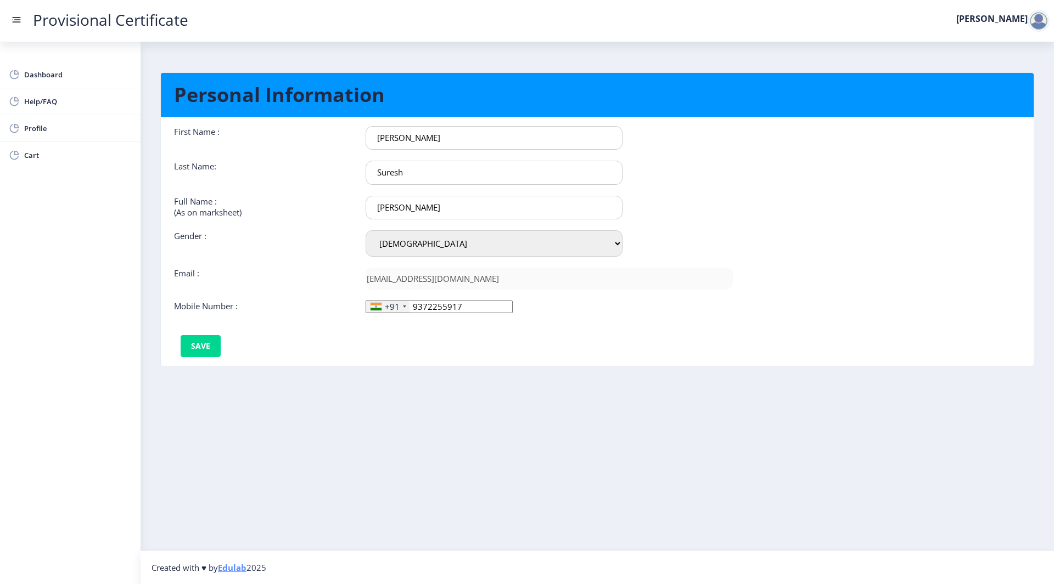
click at [394, 351] on div "First Name : [PERSON_NAME] Last Name: [PERSON_NAME] Full Name : (As on markshee…" at bounding box center [453, 241] width 575 height 231
click at [204, 348] on button "Save" at bounding box center [201, 346] width 40 height 22
click at [72, 70] on span "Dashboard" at bounding box center [78, 74] width 108 height 13
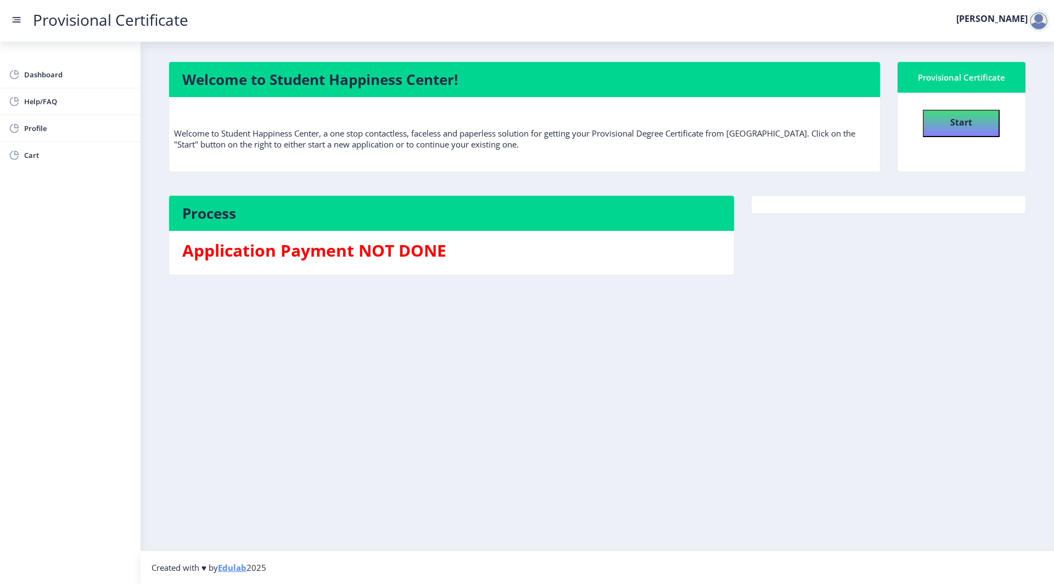
click at [19, 19] on rect at bounding box center [16, 19] width 11 height 11
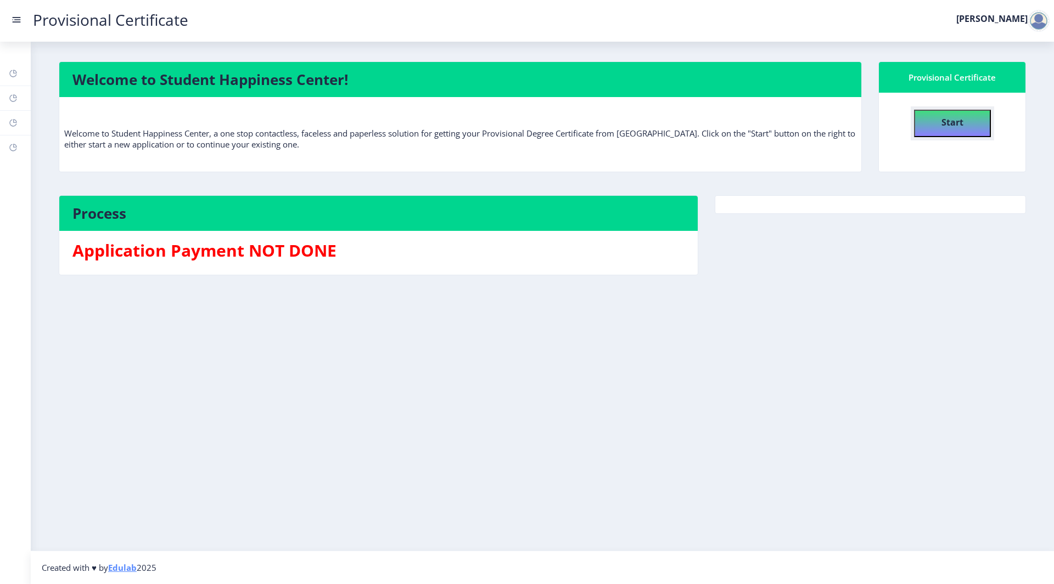
click at [937, 116] on button "Start" at bounding box center [952, 123] width 77 height 27
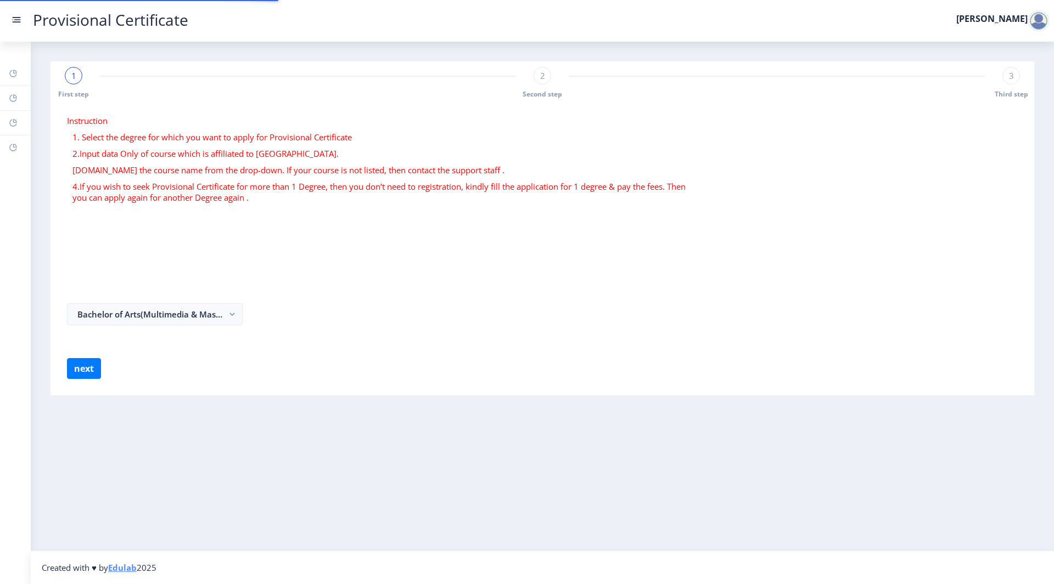
select select
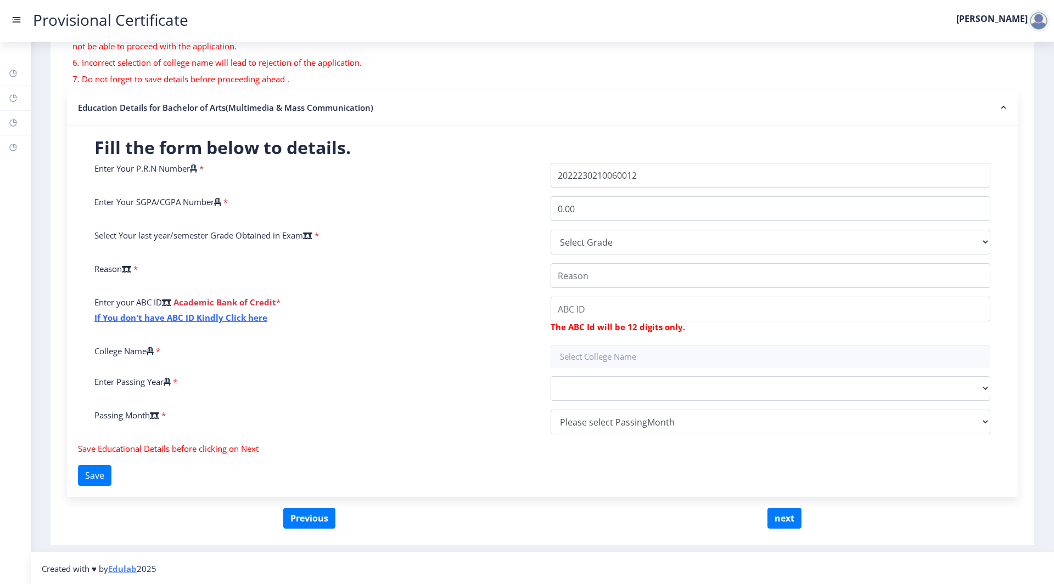
scroll to position [167, 0]
